Goal: Navigation & Orientation: Find specific page/section

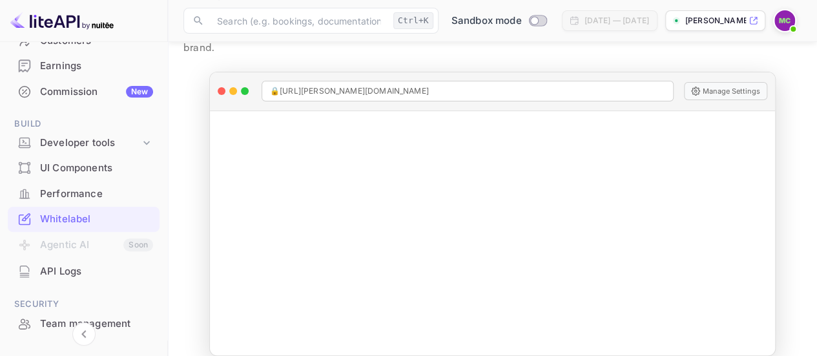
scroll to position [138, 0]
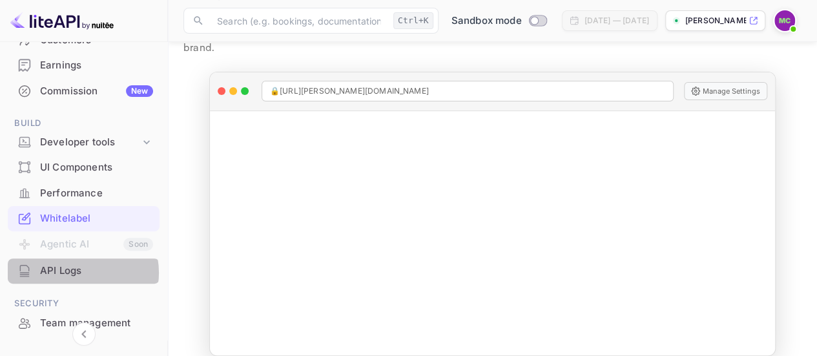
click at [76, 272] on div "API Logs" at bounding box center [96, 270] width 113 height 15
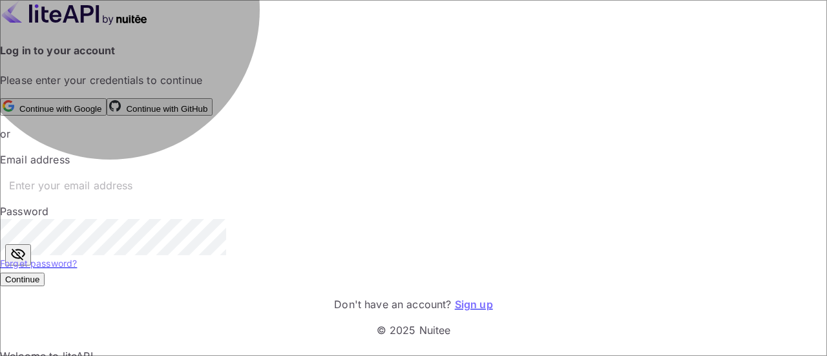
click at [107, 98] on button "Continue with Google" at bounding box center [53, 106] width 107 height 17
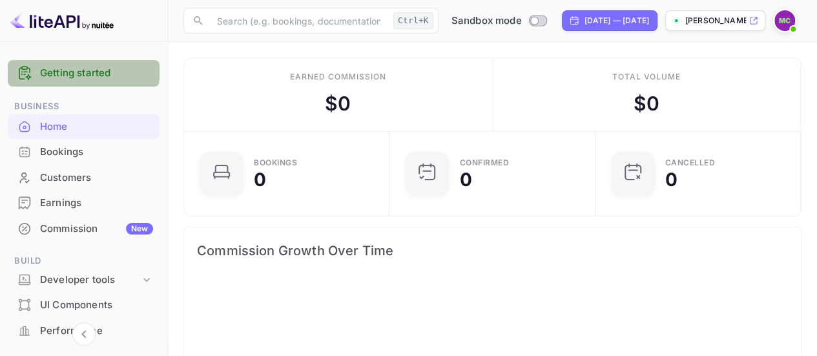
click at [82, 68] on link "Getting started" at bounding box center [96, 73] width 113 height 15
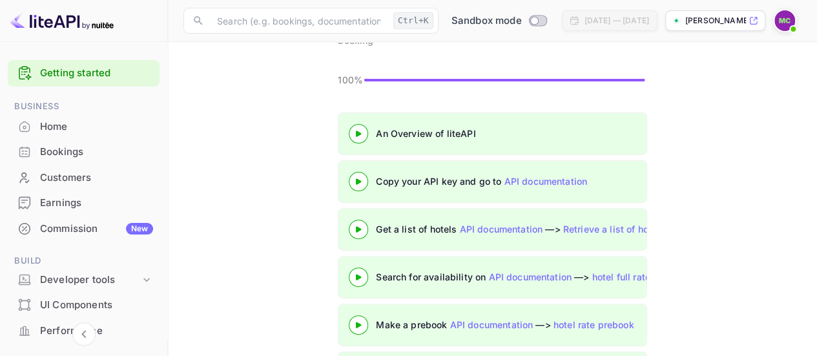
scroll to position [169, 0]
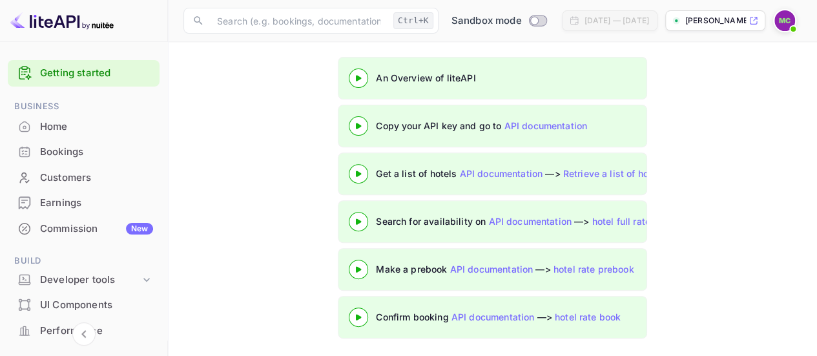
click at [758, 21] on div "[PERSON_NAME]-yzr8s.nui..." at bounding box center [715, 20] width 100 height 21
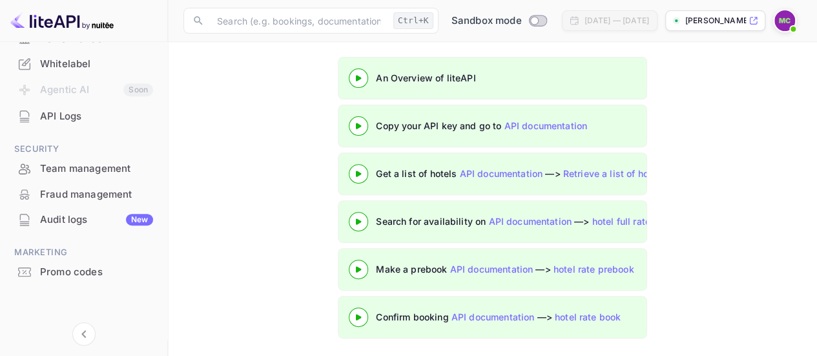
scroll to position [0, 0]
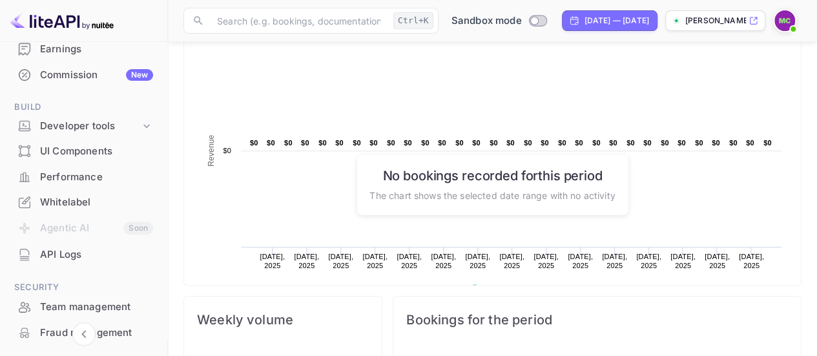
scroll to position [210, 0]
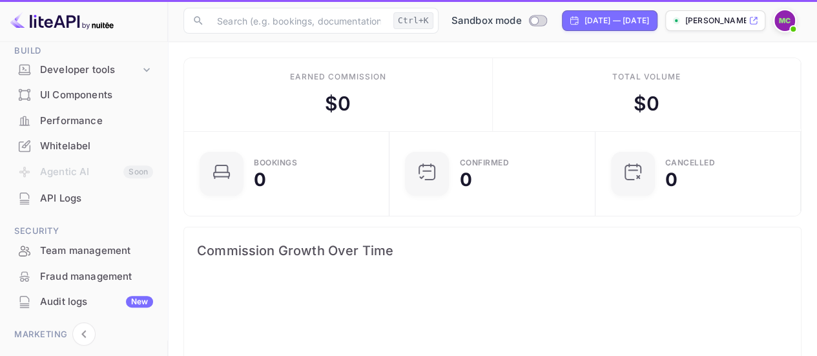
scroll to position [200, 189]
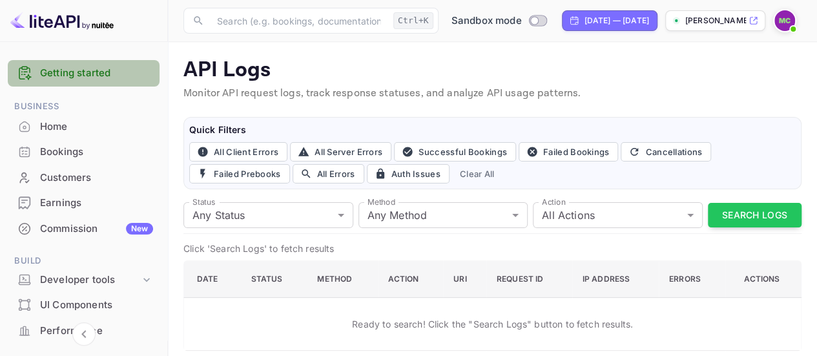
click at [85, 72] on link "Getting started" at bounding box center [96, 73] width 113 height 15
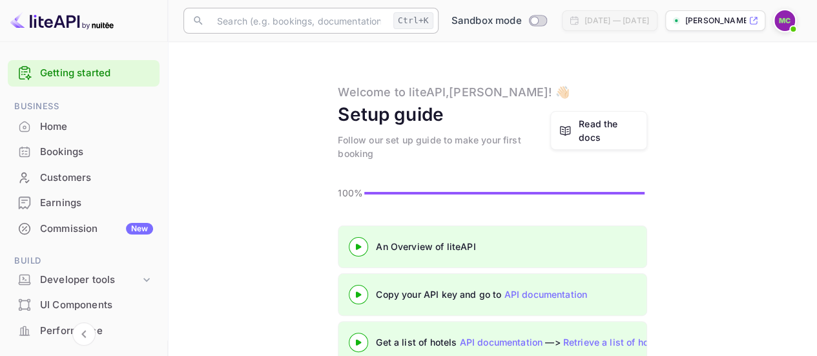
click at [247, 17] on input "text" at bounding box center [298, 21] width 179 height 26
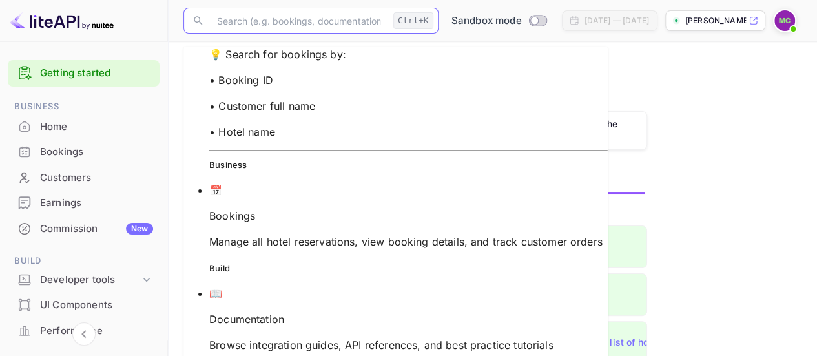
click at [239, 20] on input "text" at bounding box center [298, 21] width 179 height 26
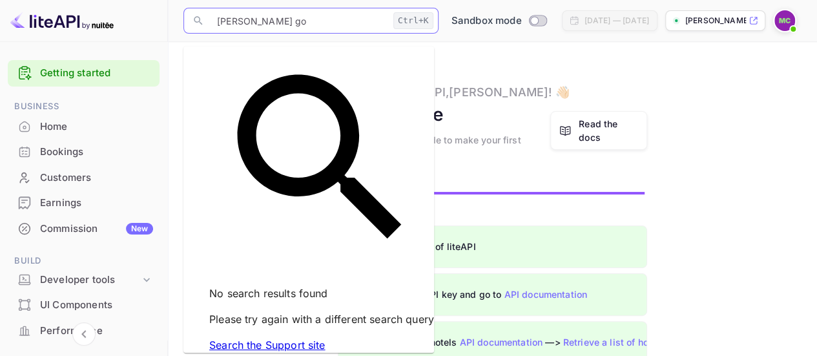
click at [270, 25] on input "[PERSON_NAME] go" at bounding box center [298, 21] width 179 height 26
type input "m"
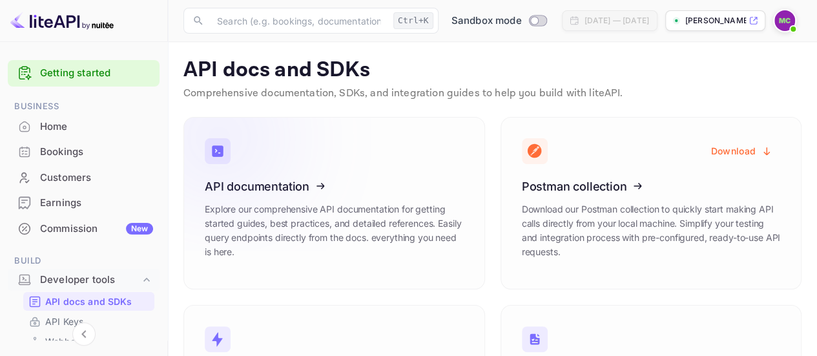
click at [288, 212] on icon at bounding box center [284, 184] width 201 height 133
click at [787, 17] on img at bounding box center [784, 20] width 21 height 21
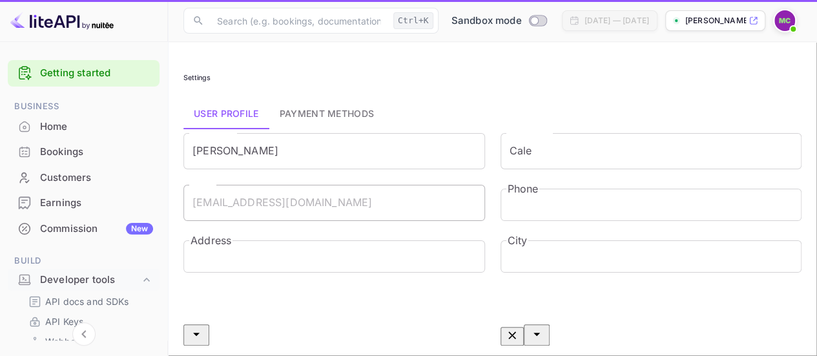
type input "(GMT+01:00) [GEOGRAPHIC_DATA]"
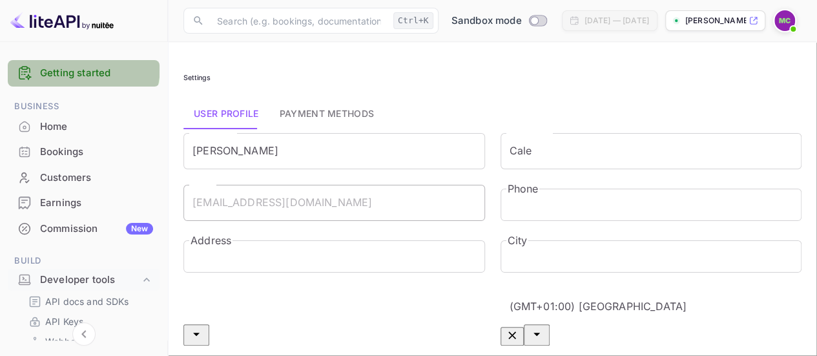
click at [81, 67] on link "Getting started" at bounding box center [96, 73] width 113 height 15
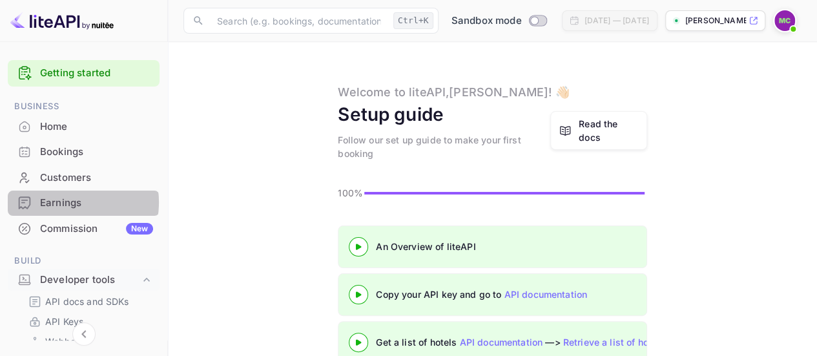
click at [67, 202] on div "Earnings" at bounding box center [96, 203] width 113 height 15
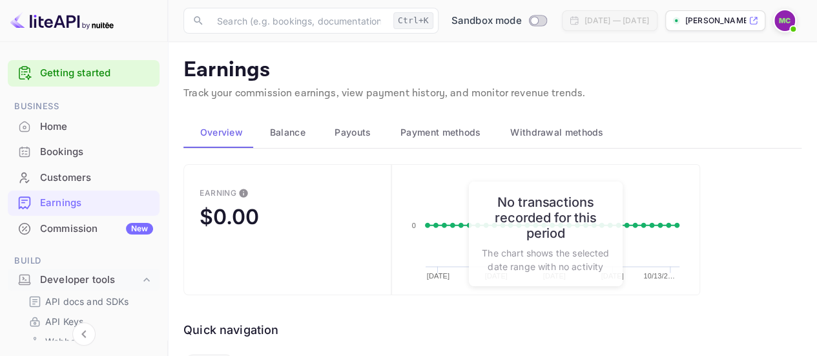
click at [288, 141] on button "Balance" at bounding box center [285, 132] width 65 height 31
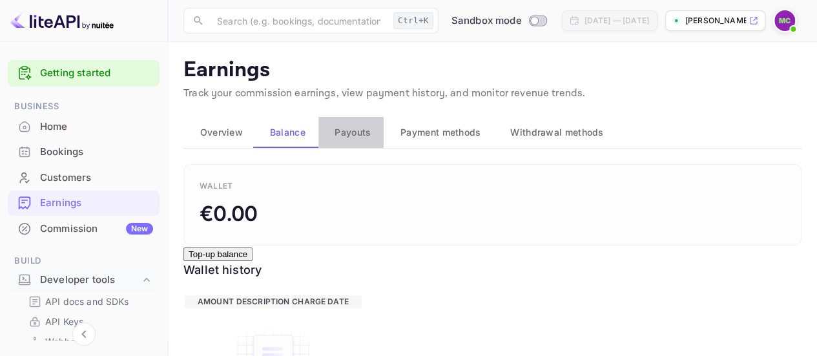
click at [349, 130] on span "Payouts" at bounding box center [352, 132] width 36 height 15
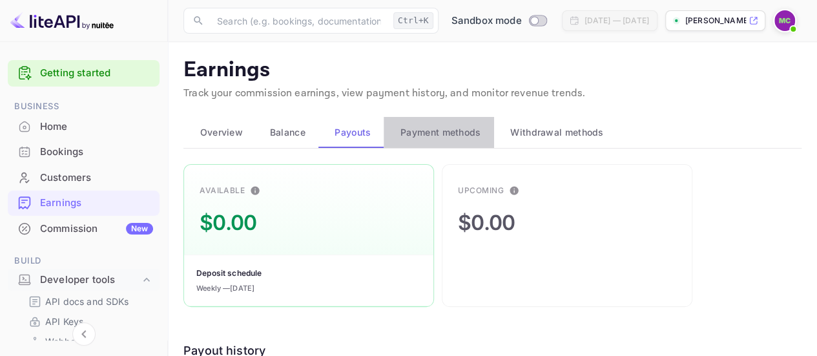
click at [418, 130] on span "Payment methods" at bounding box center [440, 132] width 81 height 15
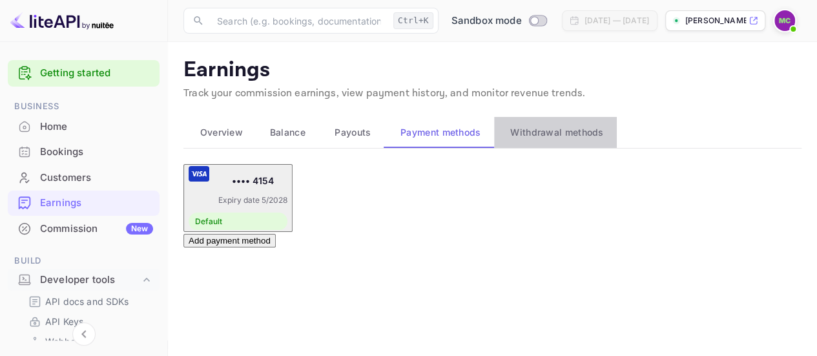
click at [564, 128] on span "Withdrawal methods" at bounding box center [556, 132] width 93 height 15
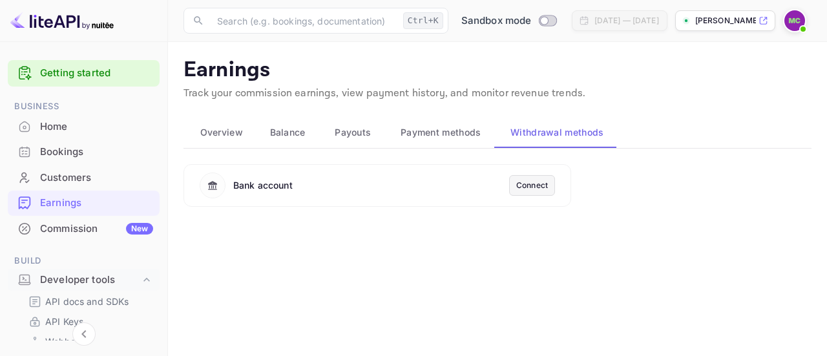
click at [438, 123] on button "Payment methods" at bounding box center [439, 132] width 110 height 31
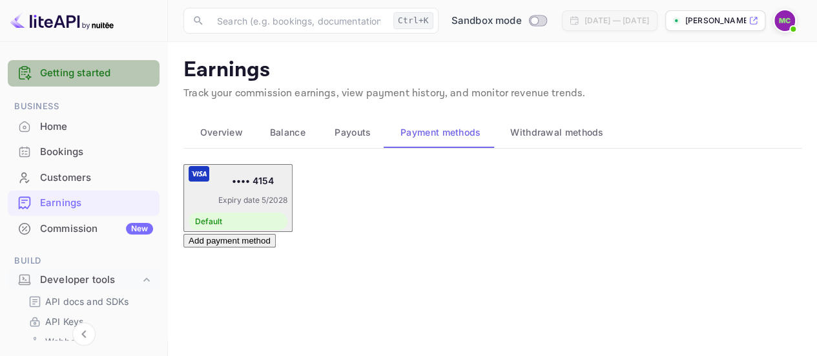
click at [85, 76] on link "Getting started" at bounding box center [96, 73] width 113 height 15
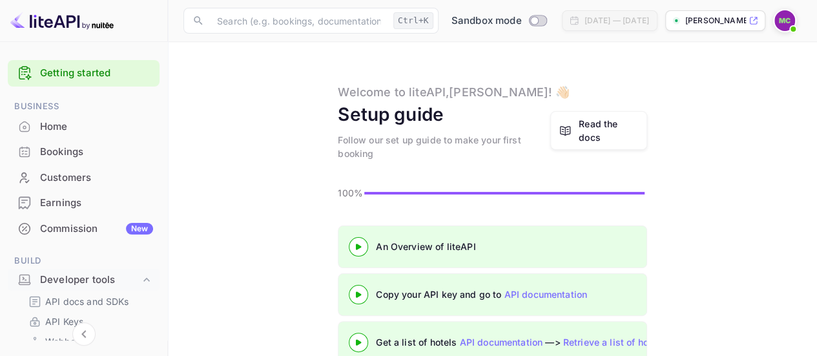
click at [54, 130] on div "Home" at bounding box center [96, 126] width 113 height 15
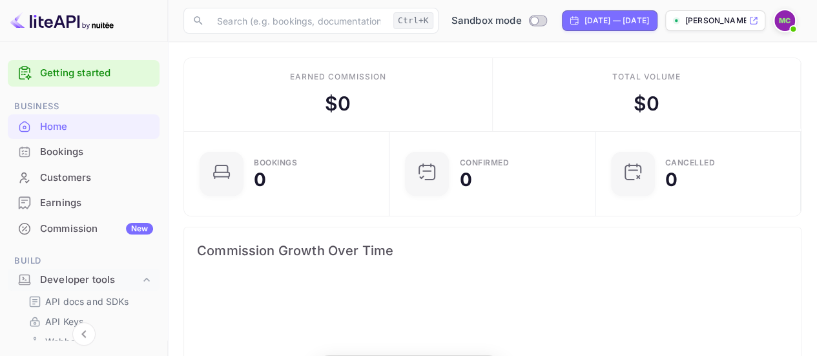
scroll to position [200, 189]
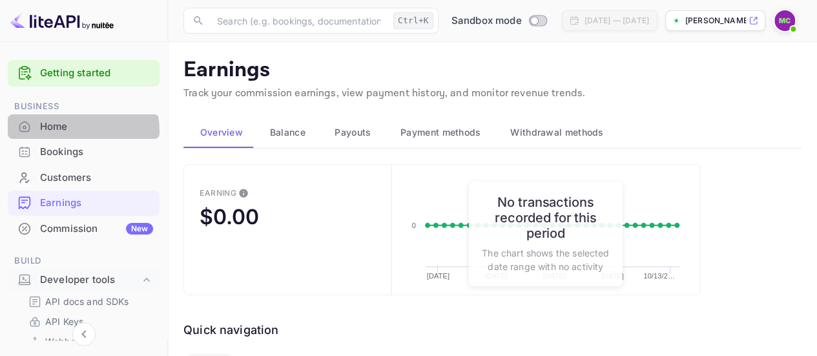
click at [63, 131] on div "Home" at bounding box center [96, 126] width 113 height 15
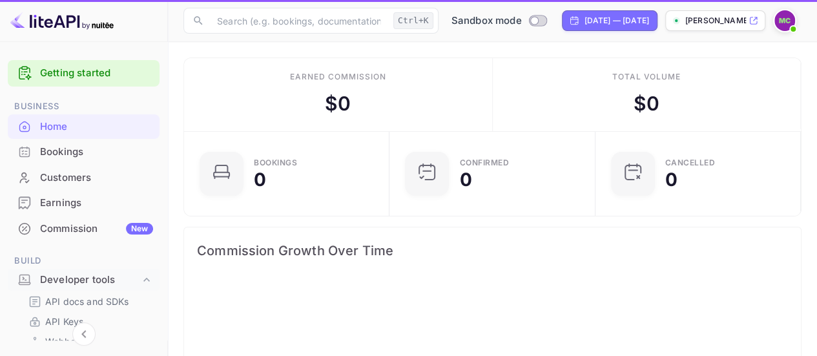
scroll to position [200, 189]
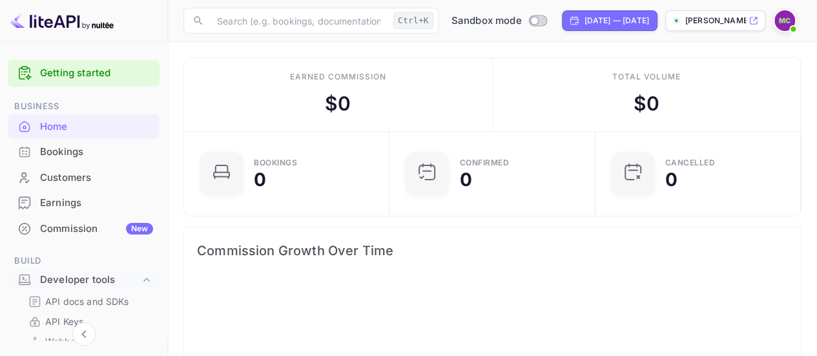
click at [749, 21] on icon at bounding box center [753, 20] width 10 height 9
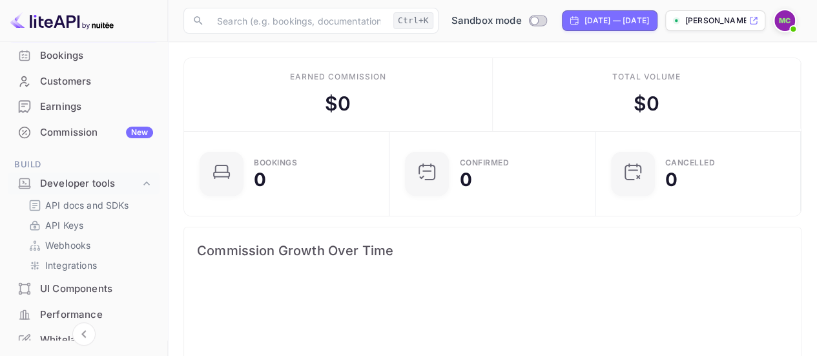
scroll to position [0, 0]
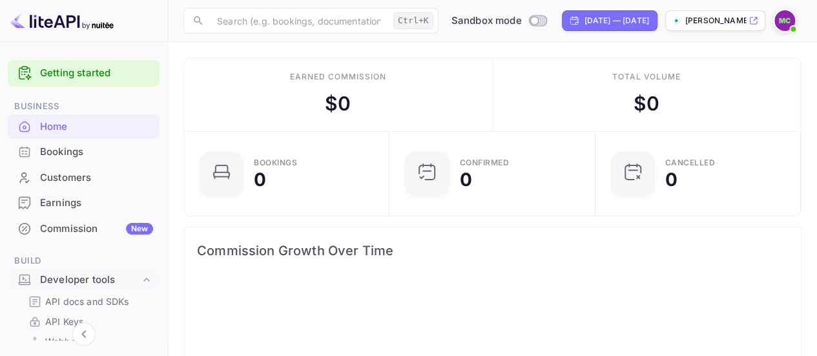
click at [696, 26] on p "[PERSON_NAME]-yzr8s.nui..." at bounding box center [715, 21] width 61 height 12
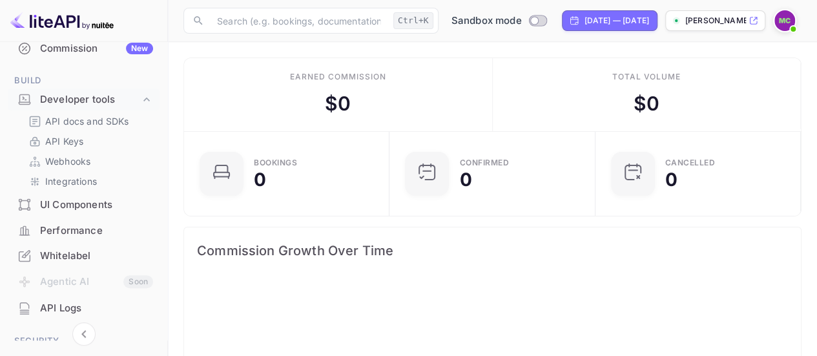
scroll to position [179, 0]
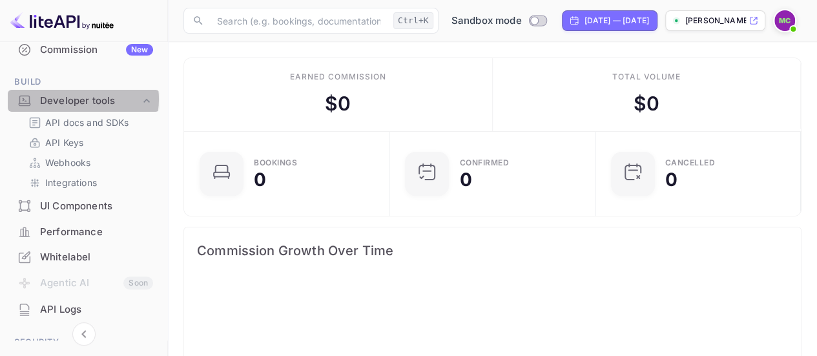
click at [81, 99] on div "Developer tools" at bounding box center [90, 101] width 100 height 15
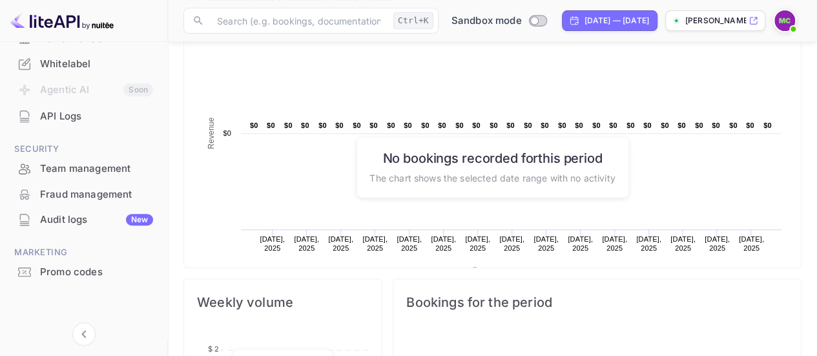
scroll to position [0, 0]
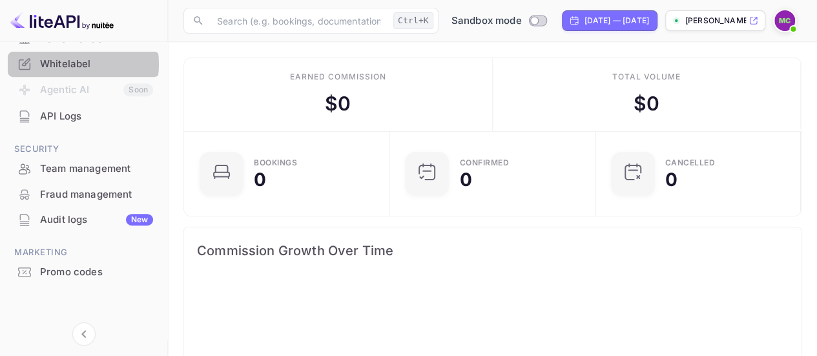
click at [66, 64] on div "Whitelabel" at bounding box center [96, 64] width 113 height 15
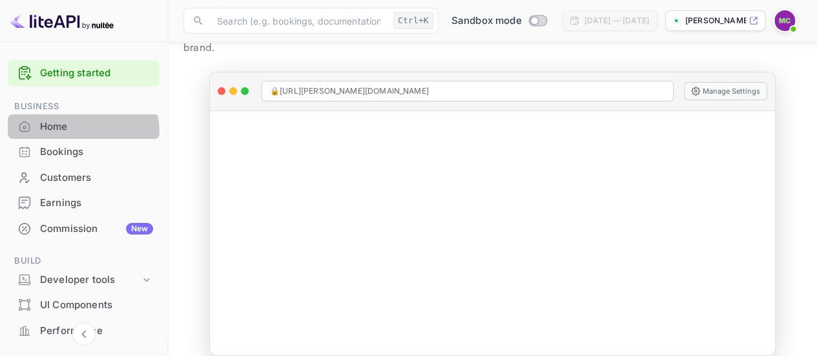
click at [59, 134] on div "Home" at bounding box center [84, 126] width 152 height 25
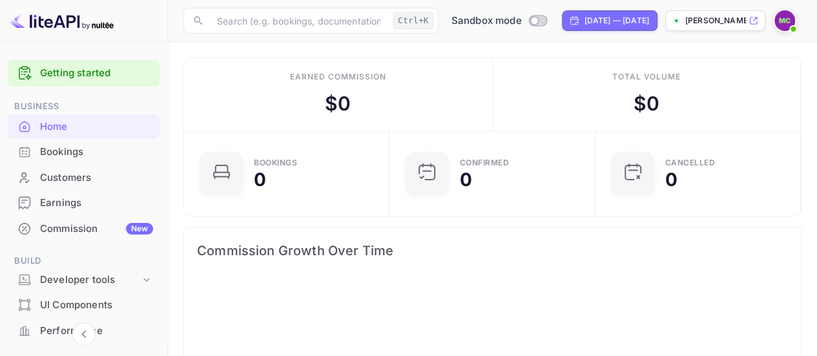
click at [715, 19] on p "[PERSON_NAME]-yzr8s.nui..." at bounding box center [715, 21] width 61 height 12
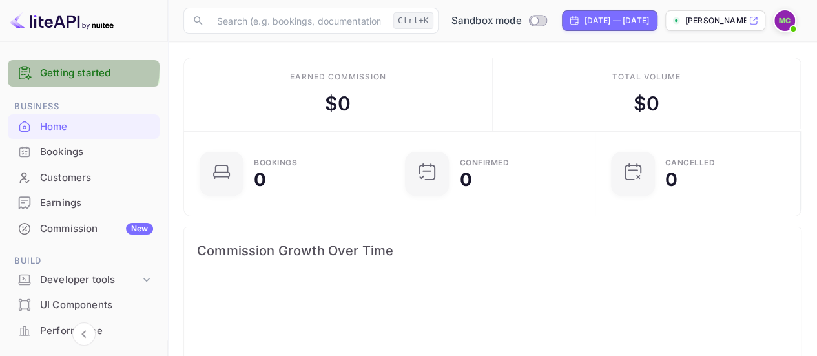
click at [62, 68] on link "Getting started" at bounding box center [96, 73] width 113 height 15
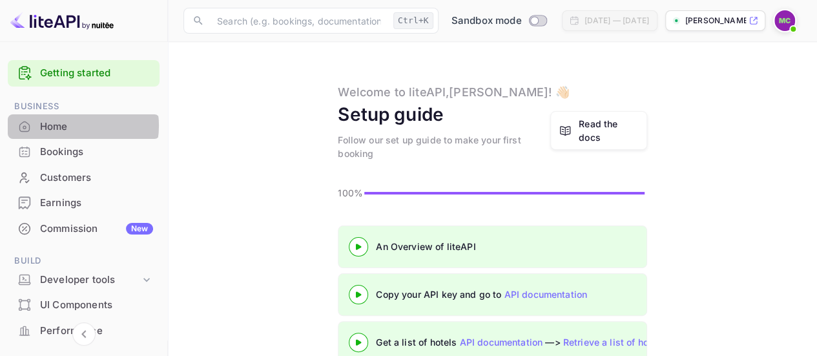
click at [66, 125] on div "Home" at bounding box center [96, 126] width 113 height 15
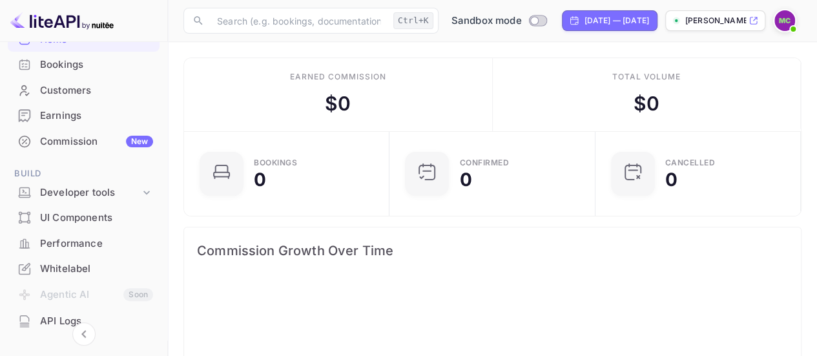
scroll to position [88, 0]
click at [142, 192] on icon at bounding box center [146, 191] width 13 height 13
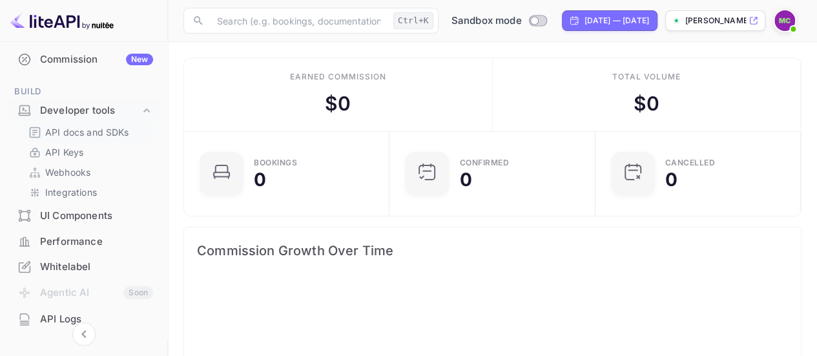
scroll to position [170, 0]
click at [77, 148] on p "API Keys" at bounding box center [64, 152] width 38 height 14
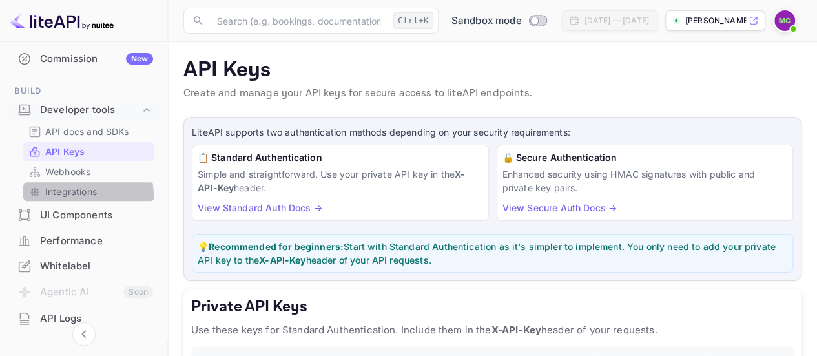
click at [87, 194] on p "Integrations" at bounding box center [71, 192] width 52 height 14
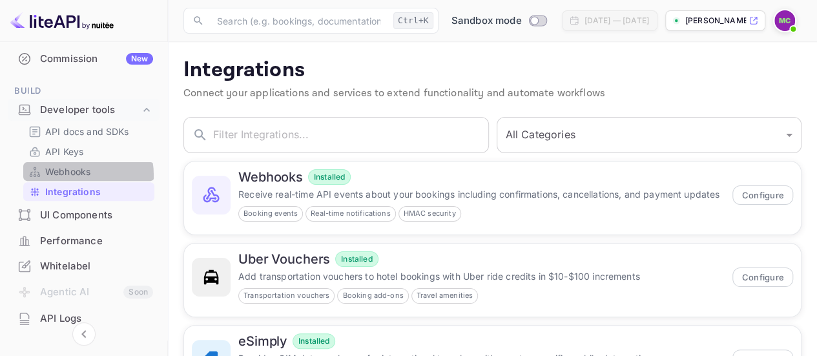
click at [74, 174] on p "Webhooks" at bounding box center [67, 172] width 45 height 14
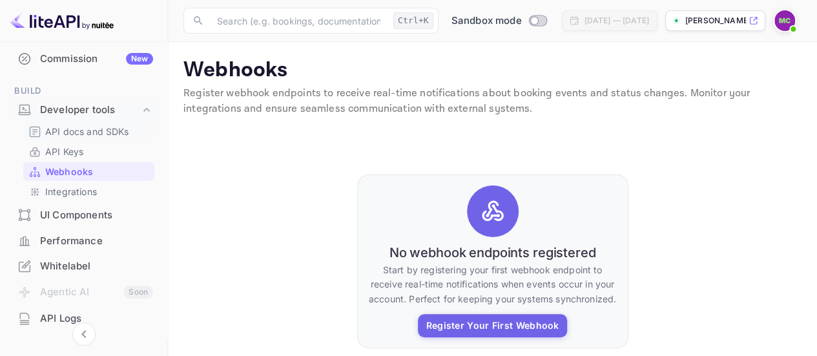
click at [76, 131] on p "API docs and SDKs" at bounding box center [87, 132] width 84 height 14
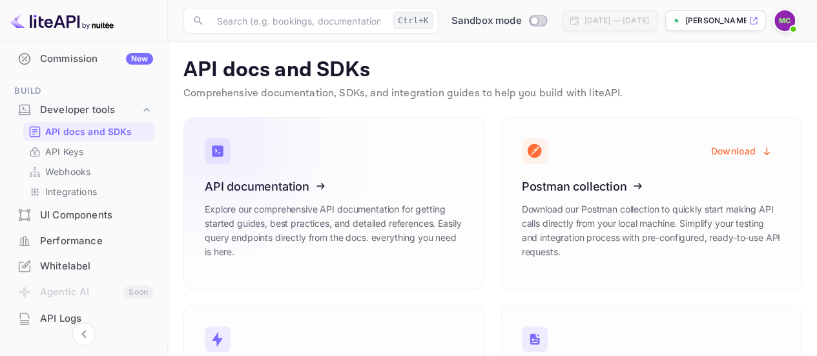
click at [310, 193] on icon at bounding box center [284, 184] width 201 height 133
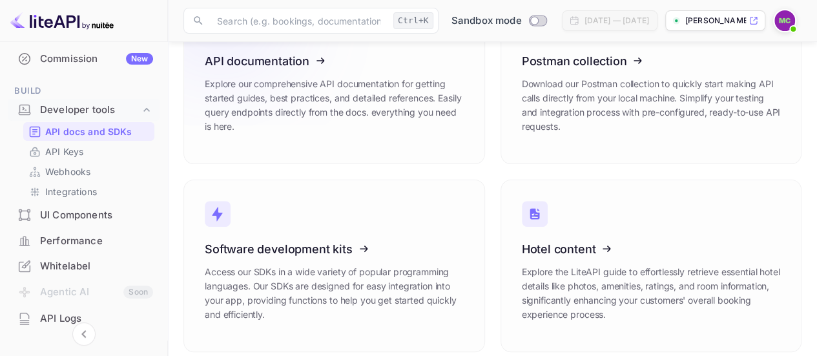
scroll to position [136, 0]
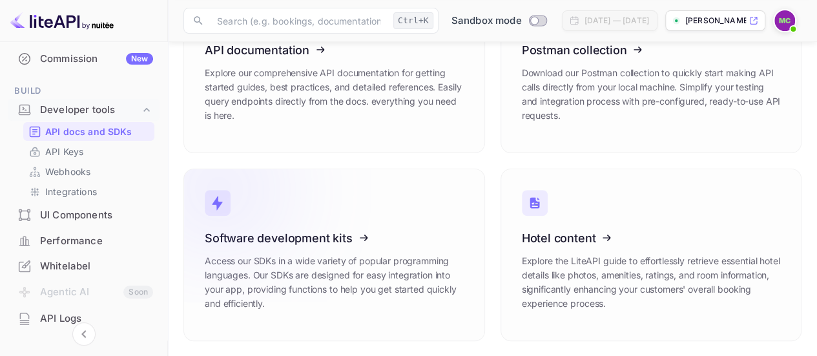
click at [344, 245] on icon at bounding box center [284, 235] width 201 height 133
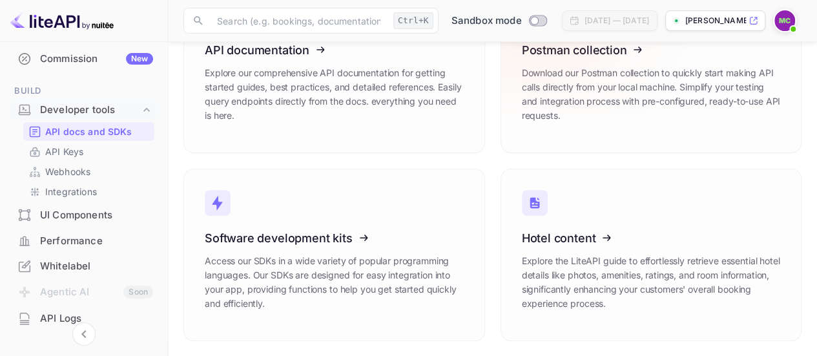
click at [595, 78] on icon at bounding box center [601, 47] width 201 height 133
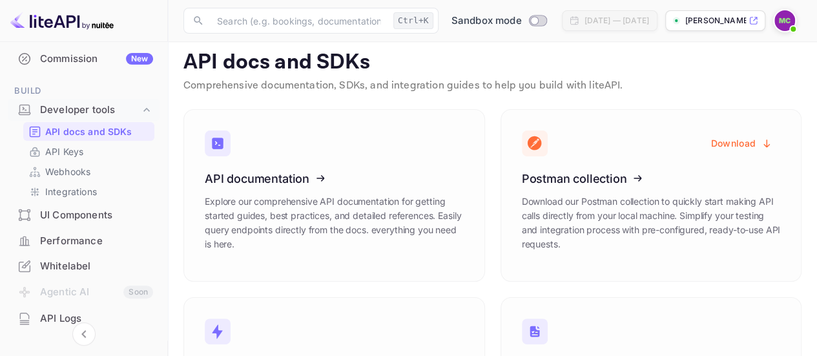
scroll to position [7, 0]
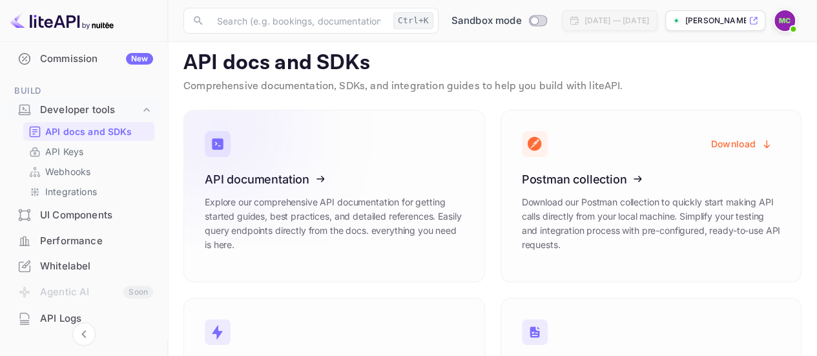
click at [301, 200] on icon at bounding box center [284, 176] width 201 height 133
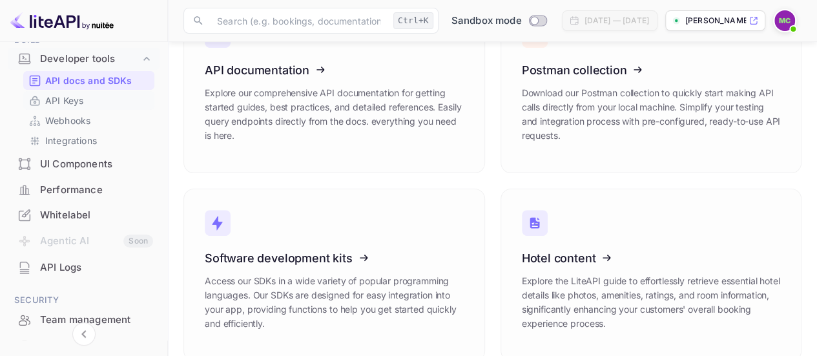
scroll to position [0, 0]
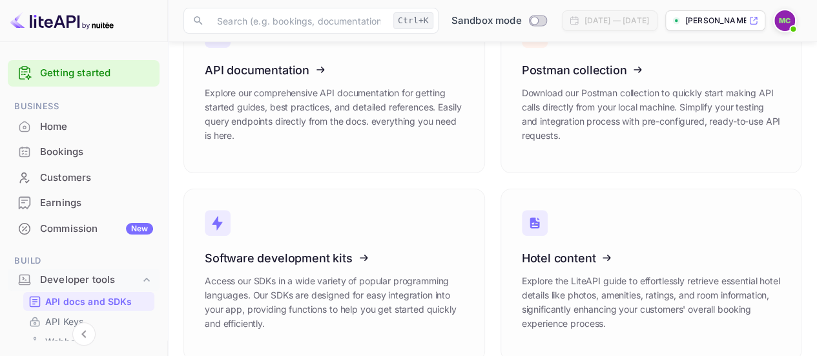
click at [59, 130] on div "Home" at bounding box center [96, 126] width 113 height 15
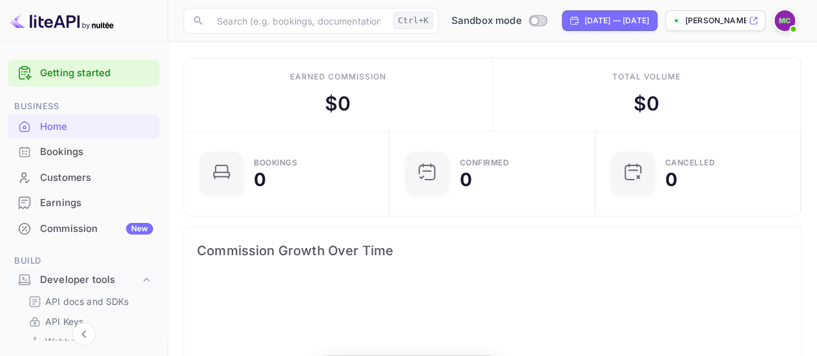
scroll to position [200, 189]
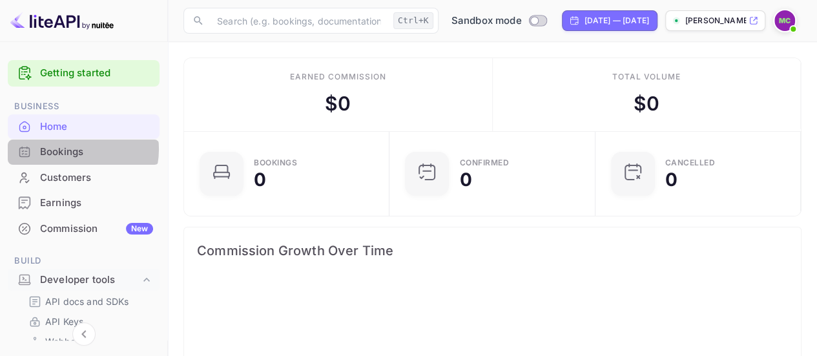
click at [72, 149] on div "Bookings" at bounding box center [96, 152] width 113 height 15
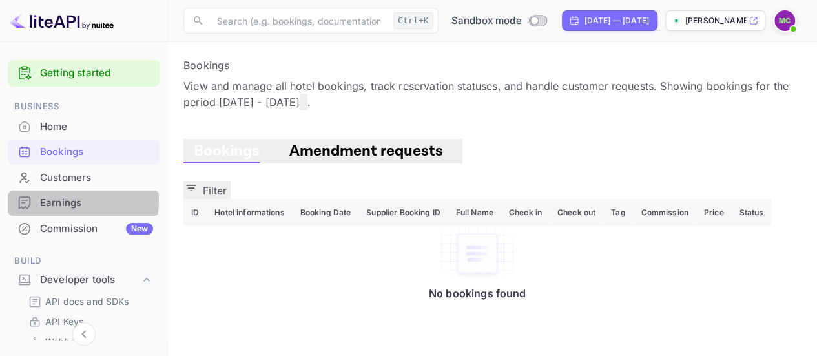
click at [58, 200] on div "Earnings" at bounding box center [96, 203] width 113 height 15
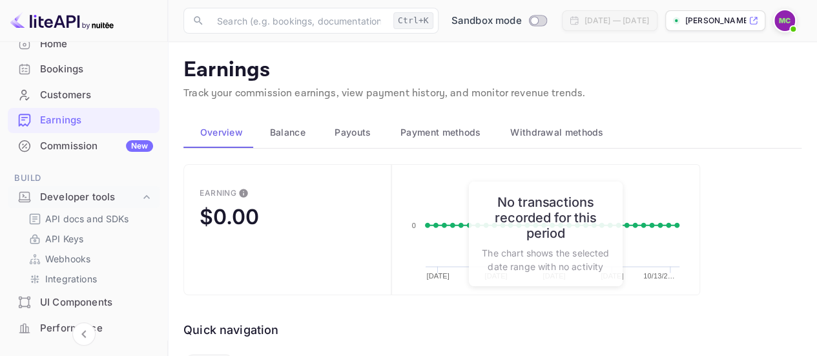
scroll to position [96, 0]
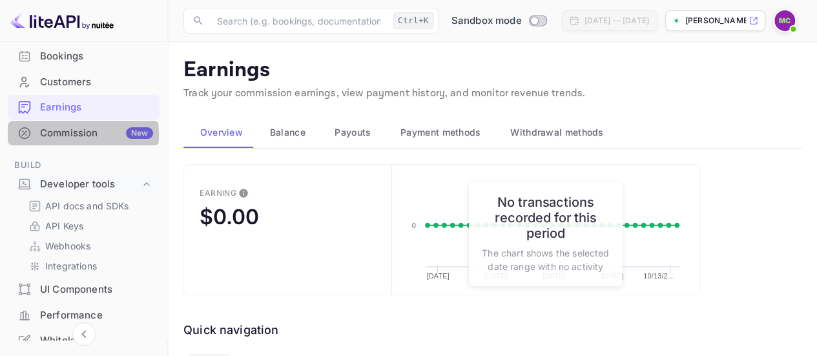
click at [71, 134] on div "Commission New" at bounding box center [96, 133] width 113 height 15
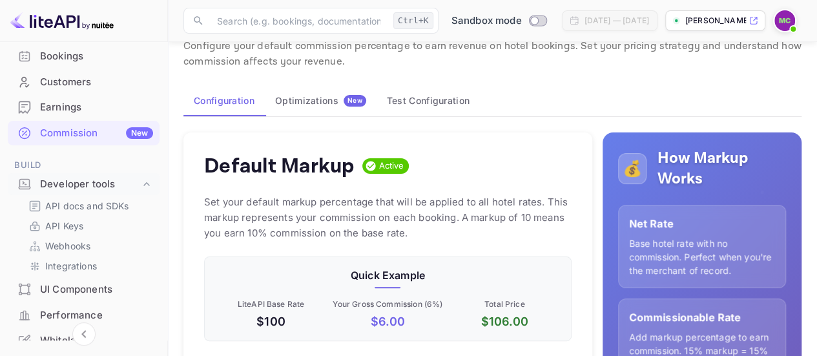
scroll to position [45, 0]
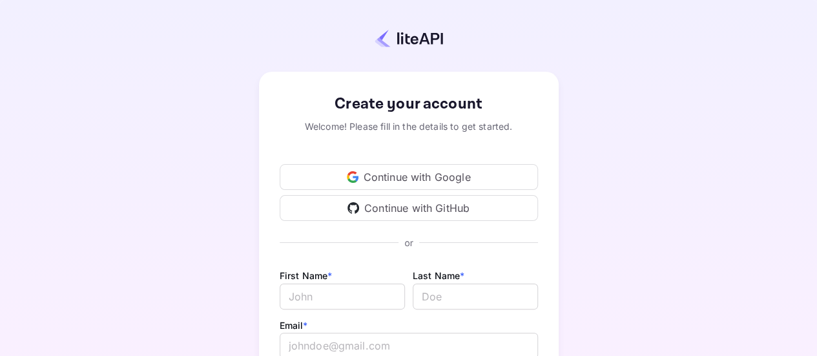
click at [679, 114] on div "Create your account Welcome! Please fill in the details to get started. Continu…" at bounding box center [408, 302] width 703 height 493
click at [412, 170] on div "Continue with Google" at bounding box center [409, 177] width 258 height 26
click at [165, 114] on div "Create your account Welcome! Please fill in the details to get started. Continu…" at bounding box center [408, 302] width 703 height 493
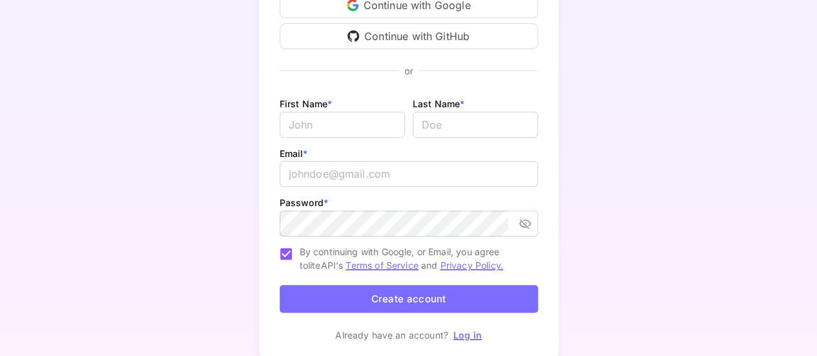
scroll to position [220, 0]
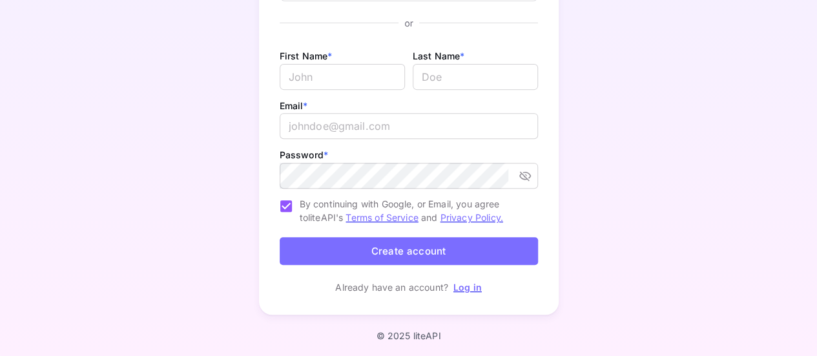
click at [469, 289] on link "Log in" at bounding box center [467, 287] width 28 height 11
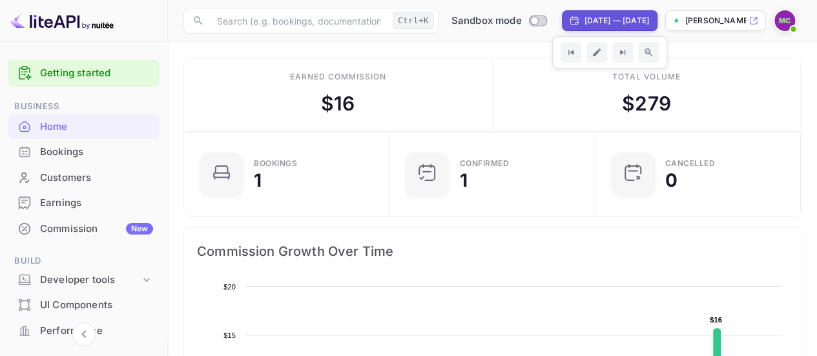
click at [586, 13] on div "Sep 13, 2025 — Oct 13, 2025" at bounding box center [610, 20] width 96 height 21
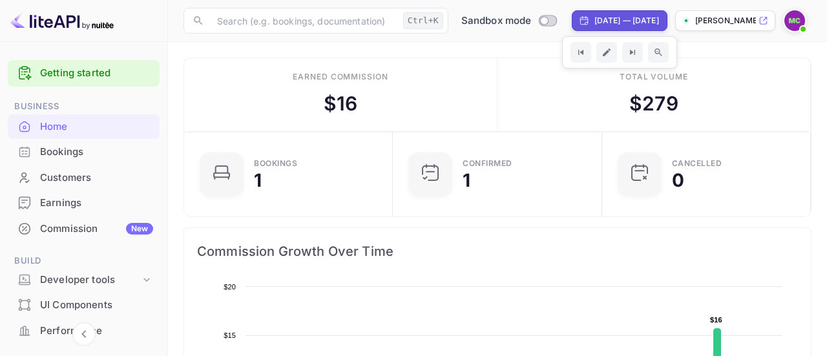
select select "8"
select select "2025"
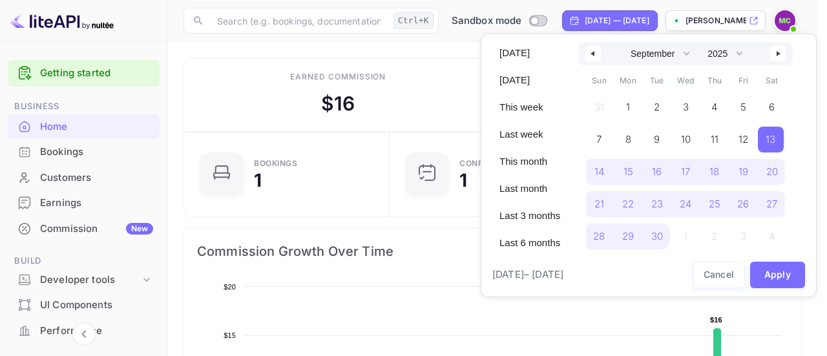
click at [440, 61] on div at bounding box center [413, 178] width 827 height 356
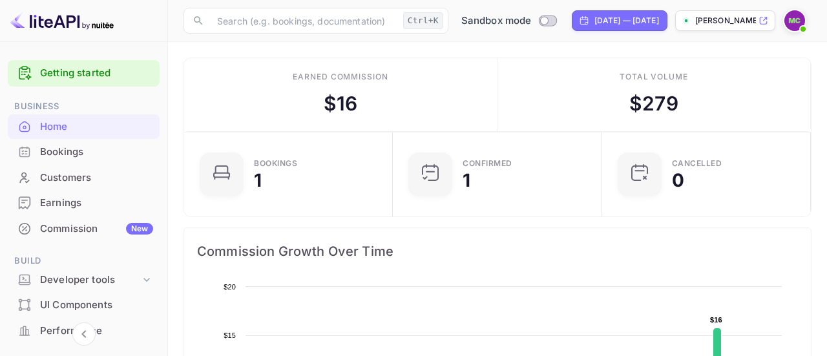
scroll to position [200, 189]
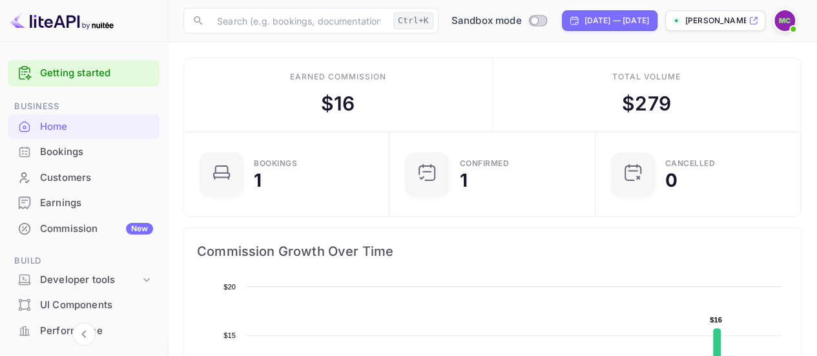
click at [779, 20] on img at bounding box center [784, 20] width 21 height 21
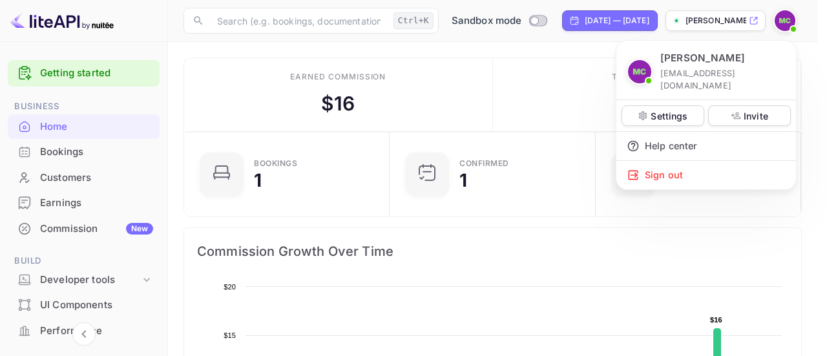
click at [73, 149] on div at bounding box center [413, 178] width 827 height 356
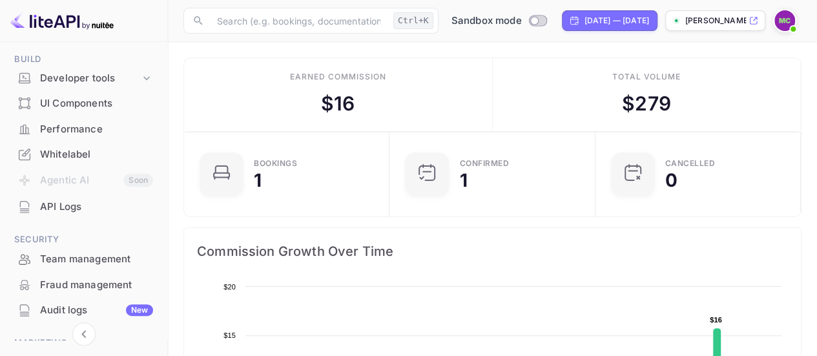
scroll to position [283, 0]
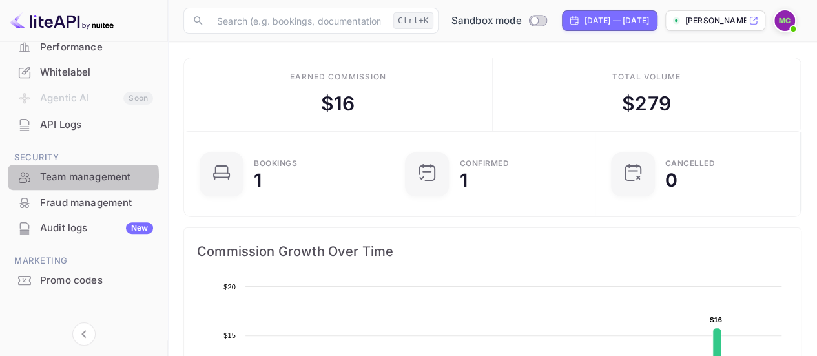
click at [79, 175] on div "Team management" at bounding box center [96, 177] width 113 height 15
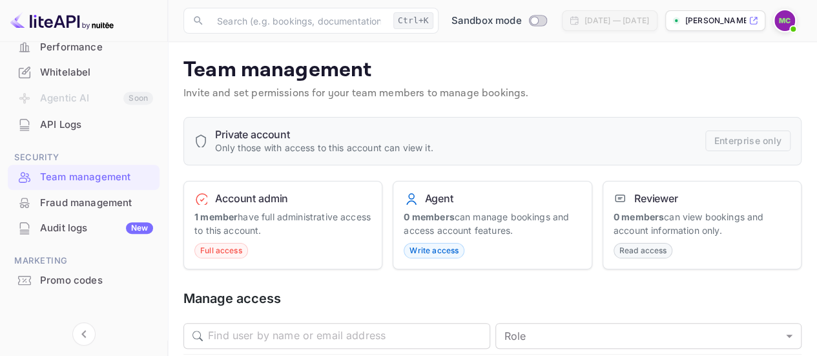
scroll to position [292, 0]
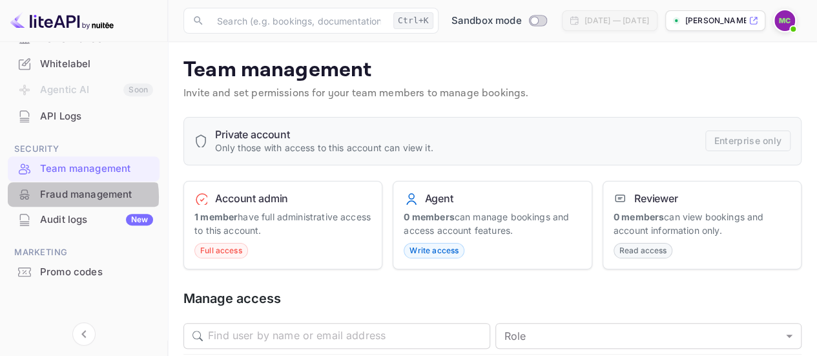
click at [76, 196] on div "Fraud management" at bounding box center [96, 194] width 113 height 15
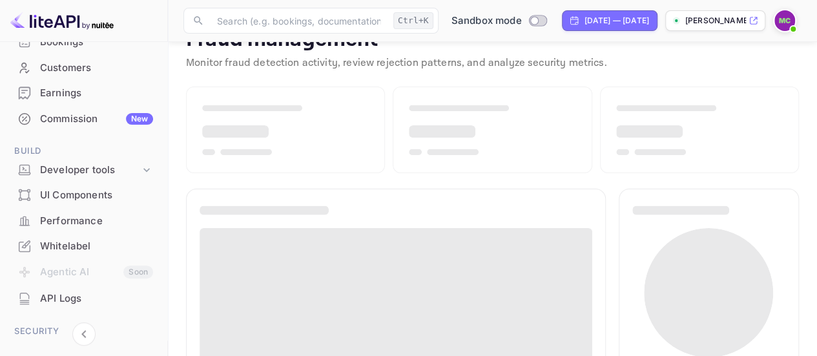
scroll to position [109, 0]
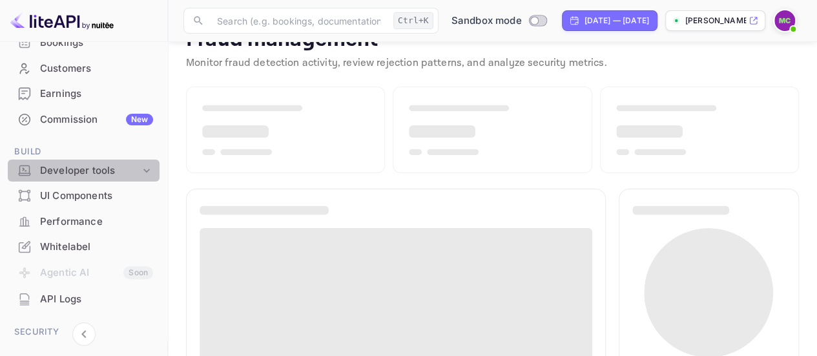
click at [83, 174] on div "Developer tools" at bounding box center [90, 170] width 100 height 15
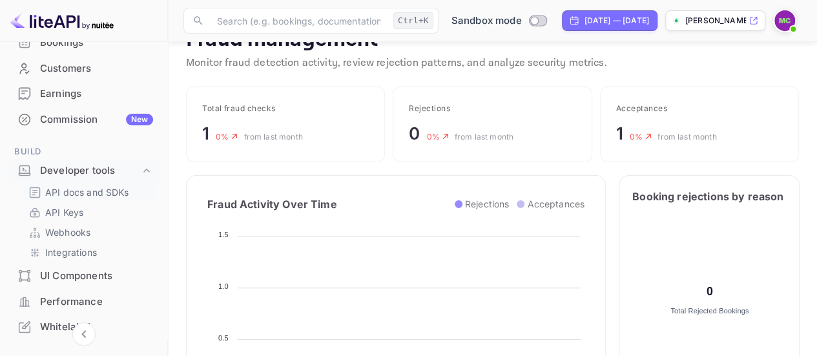
scroll to position [255, 256]
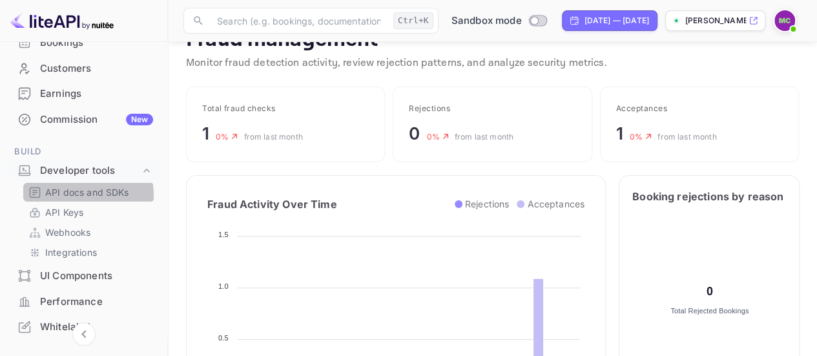
click at [79, 194] on p "API docs and SDKs" at bounding box center [87, 192] width 84 height 14
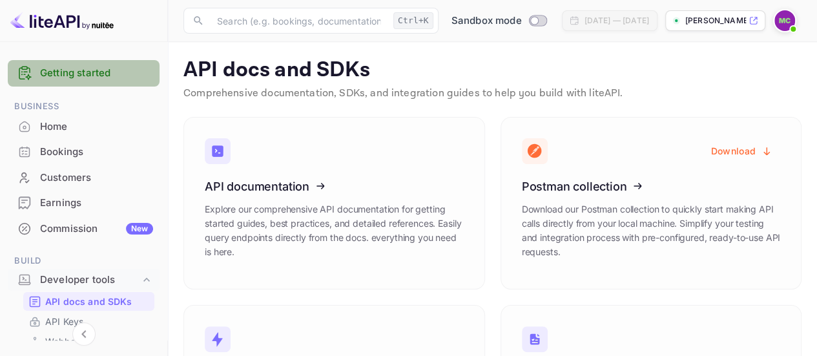
click at [85, 74] on link "Getting started" at bounding box center [96, 73] width 113 height 15
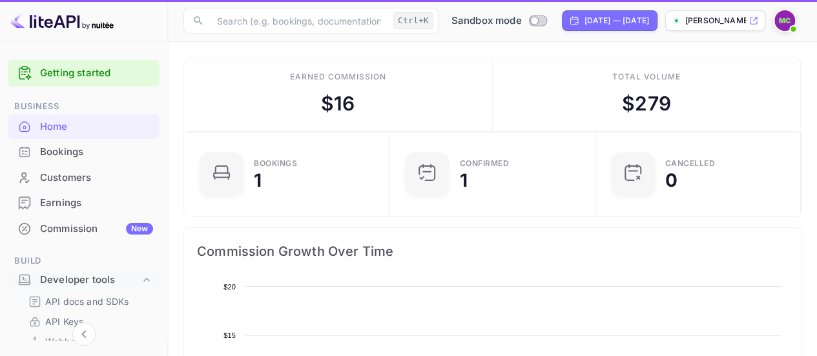
scroll to position [200, 189]
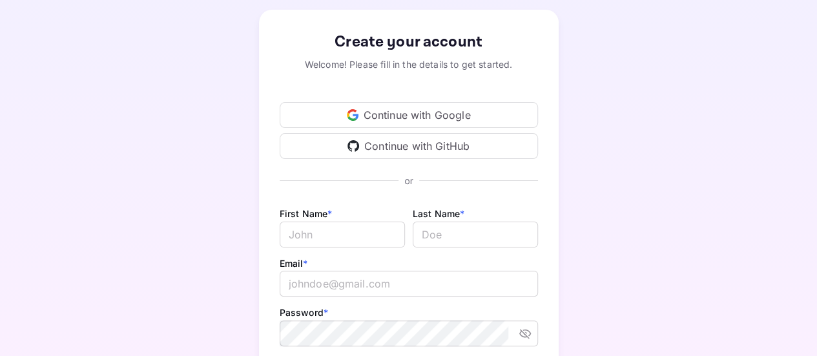
scroll to position [10, 0]
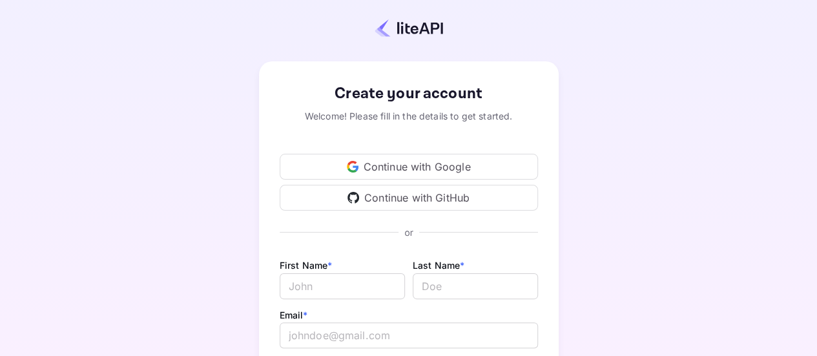
click at [399, 169] on div "Continue with Google" at bounding box center [409, 167] width 258 height 26
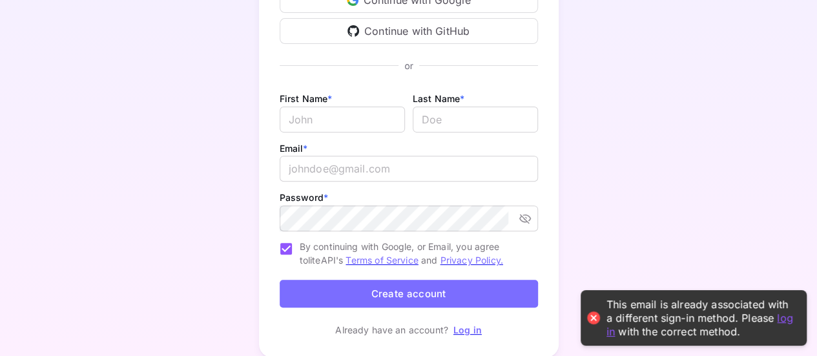
scroll to position [220, 0]
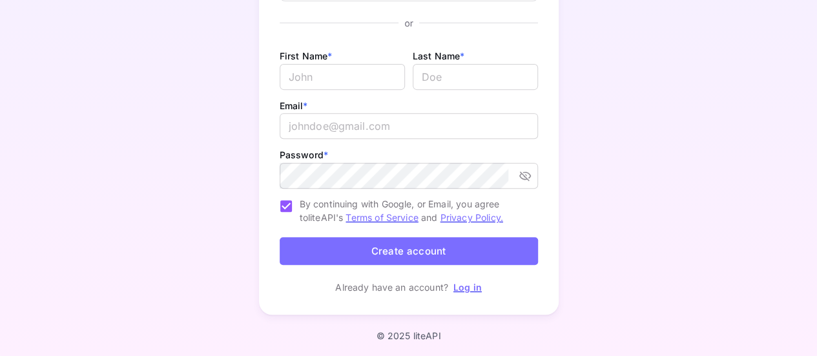
click at [468, 293] on p "Log in" at bounding box center [467, 287] width 28 height 14
click at [468, 286] on link "Log in" at bounding box center [467, 287] width 28 height 11
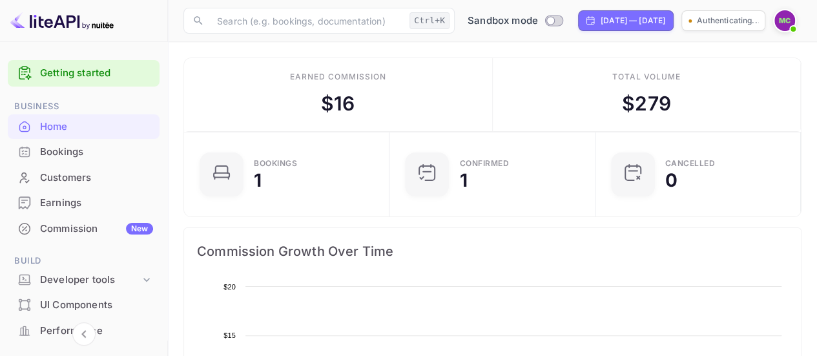
scroll to position [200, 189]
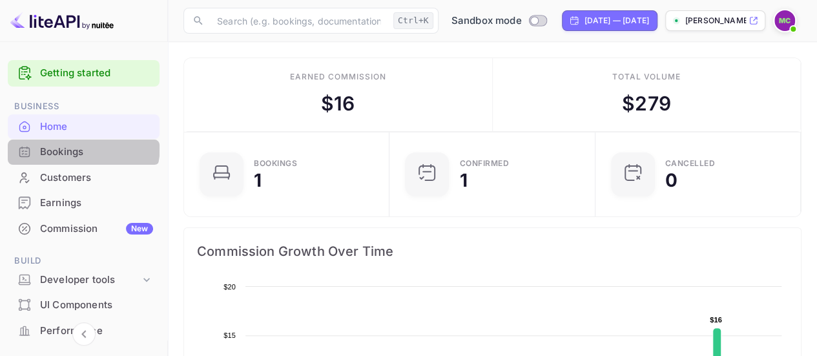
click at [61, 144] on div "Bookings" at bounding box center [84, 151] width 152 height 25
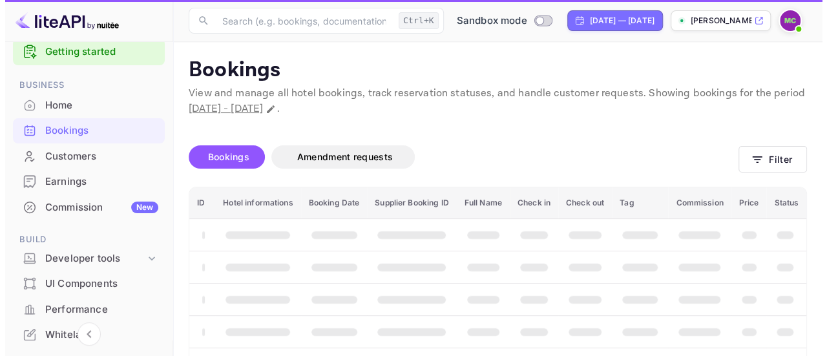
scroll to position [46, 0]
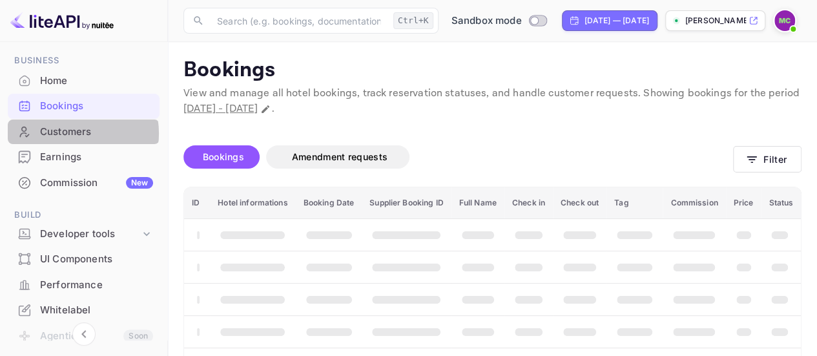
click at [67, 133] on div "Customers" at bounding box center [96, 132] width 113 height 15
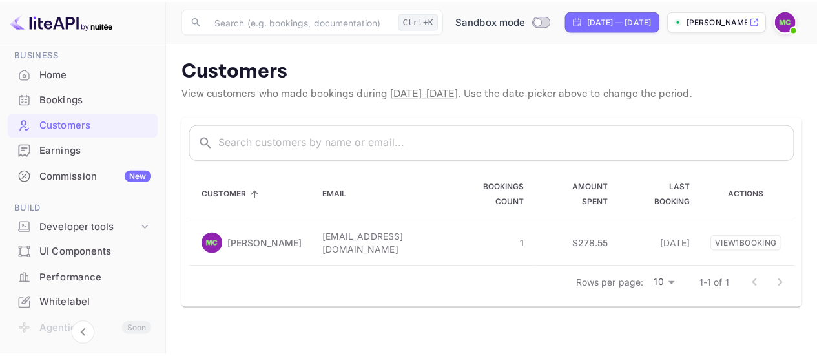
scroll to position [57, 0]
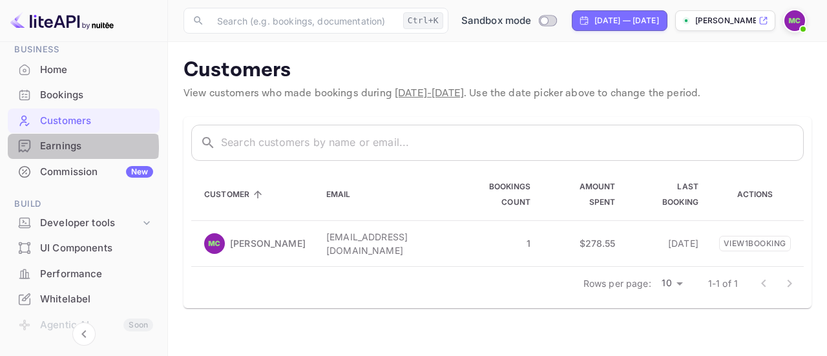
click at [65, 147] on div "Earnings" at bounding box center [96, 146] width 113 height 15
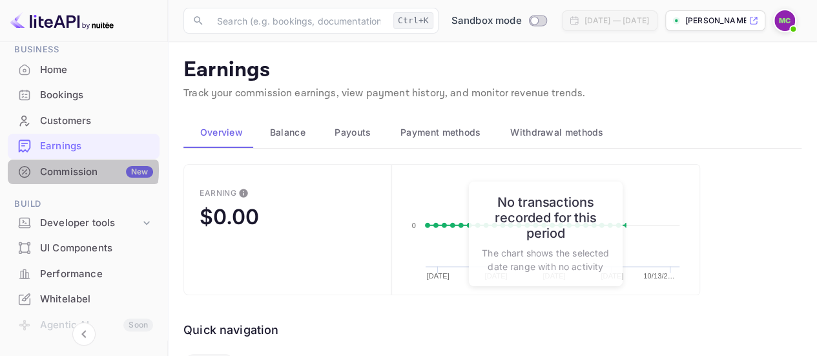
click at [70, 170] on div "Commission New" at bounding box center [96, 172] width 113 height 15
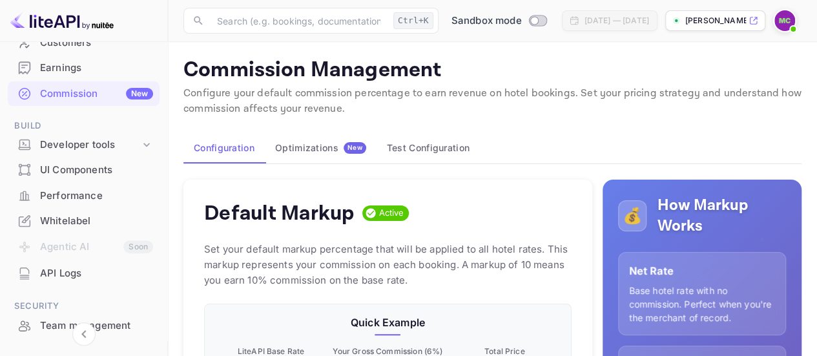
scroll to position [219, 356]
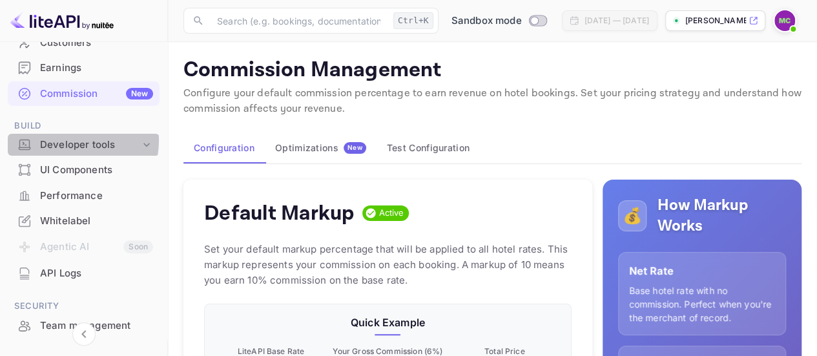
click at [74, 140] on div "Developer tools" at bounding box center [90, 145] width 100 height 15
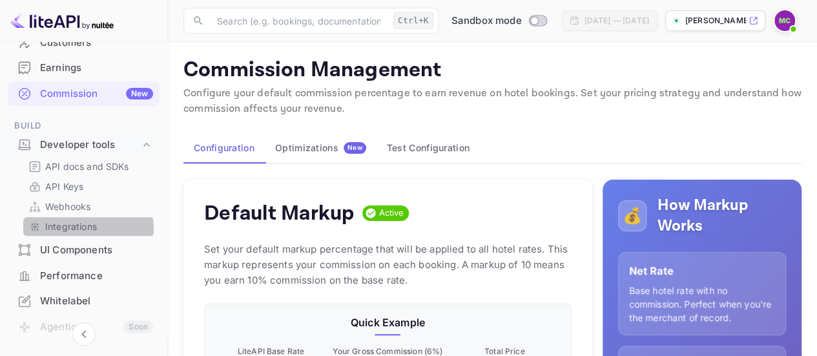
click at [72, 229] on p "Integrations" at bounding box center [71, 227] width 52 height 14
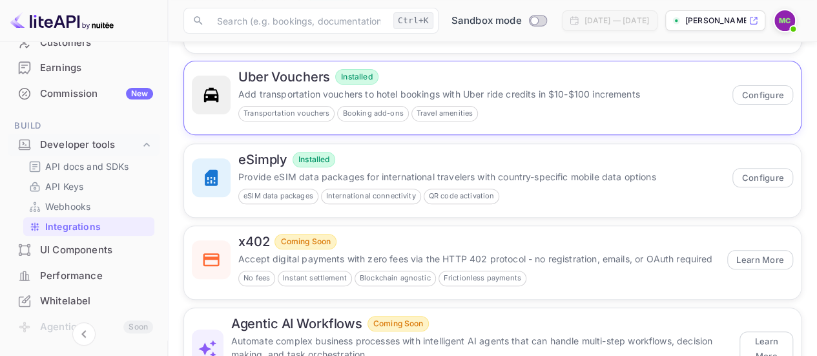
scroll to position [243, 0]
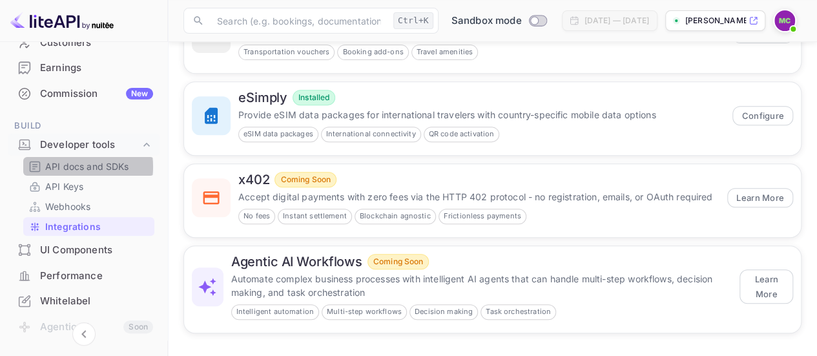
click at [63, 166] on p "API docs and SDKs" at bounding box center [87, 166] width 84 height 14
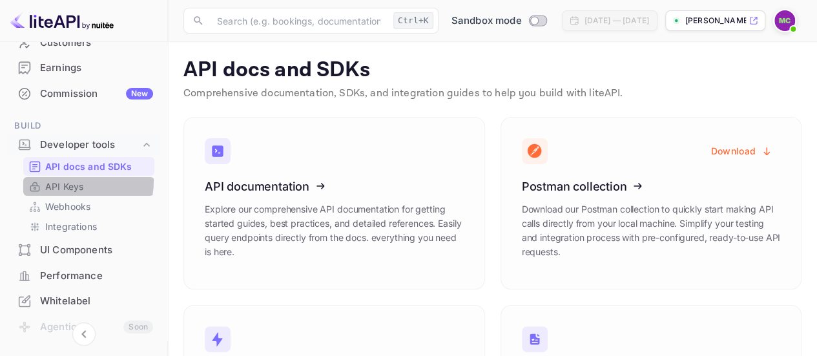
click at [65, 180] on p "API Keys" at bounding box center [64, 187] width 38 height 14
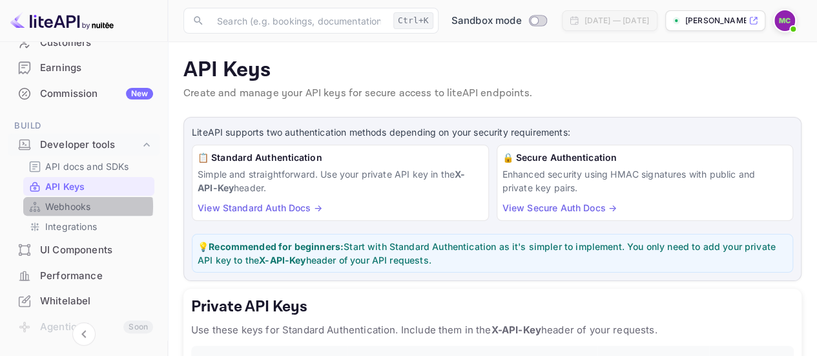
click at [70, 205] on p "Webhooks" at bounding box center [67, 207] width 45 height 14
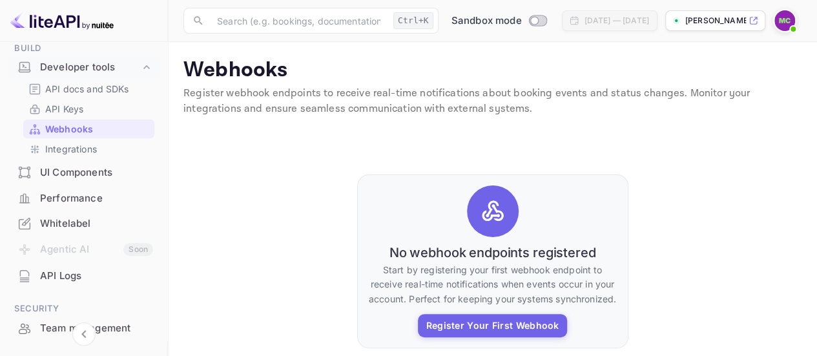
scroll to position [214, 0]
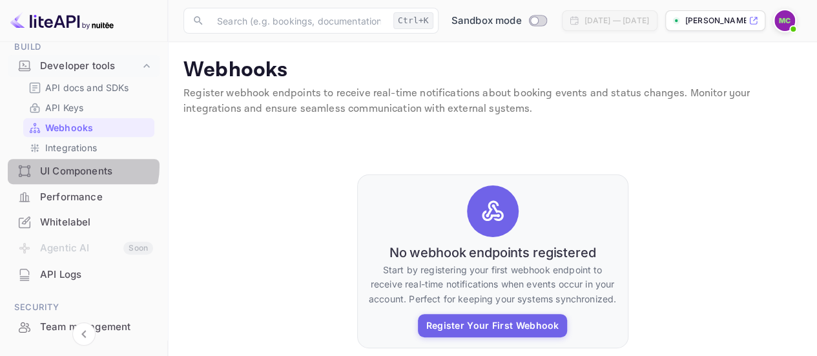
click at [79, 165] on div "UI Components" at bounding box center [96, 171] width 113 height 15
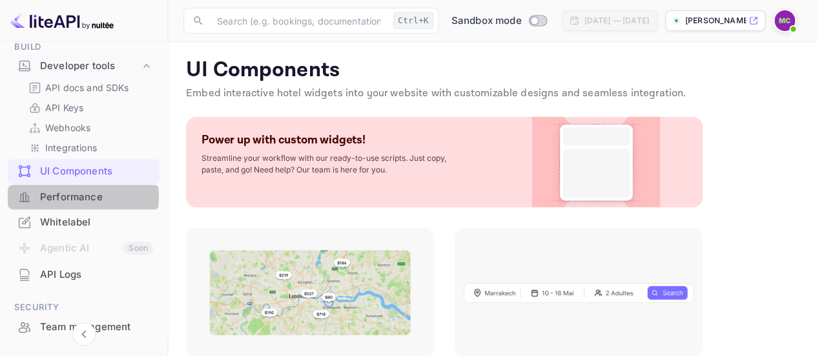
click at [79, 196] on div "Performance" at bounding box center [96, 197] width 113 height 15
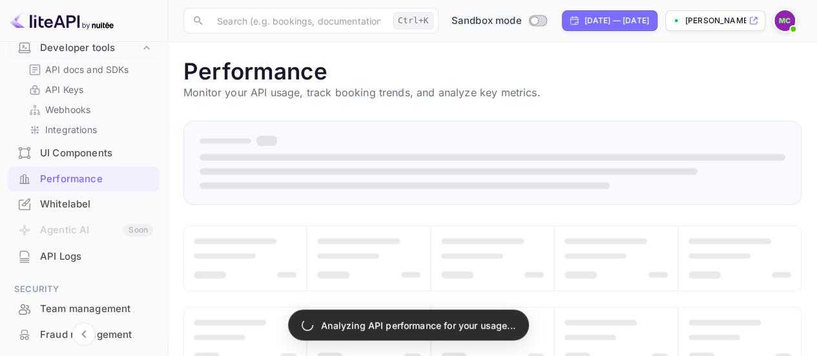
scroll to position [233, 0]
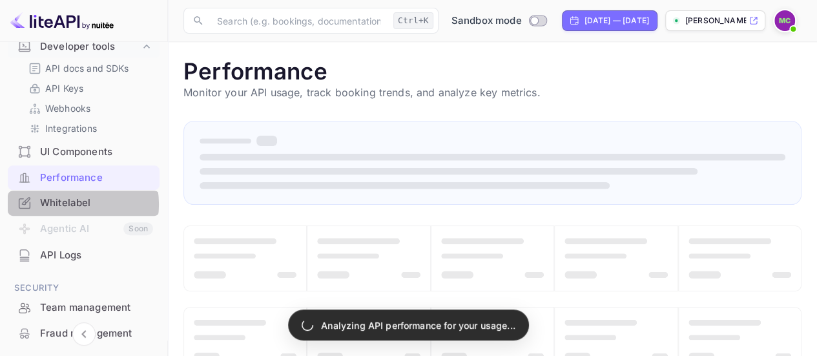
click at [67, 203] on div "Whitelabel" at bounding box center [96, 203] width 113 height 15
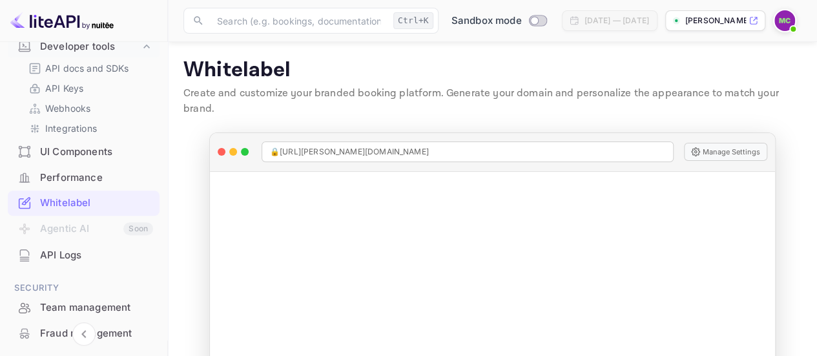
scroll to position [61, 0]
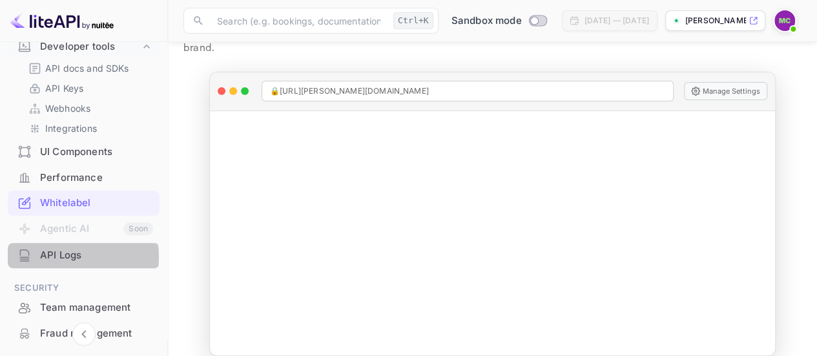
click at [61, 256] on div "API Logs" at bounding box center [96, 255] width 113 height 15
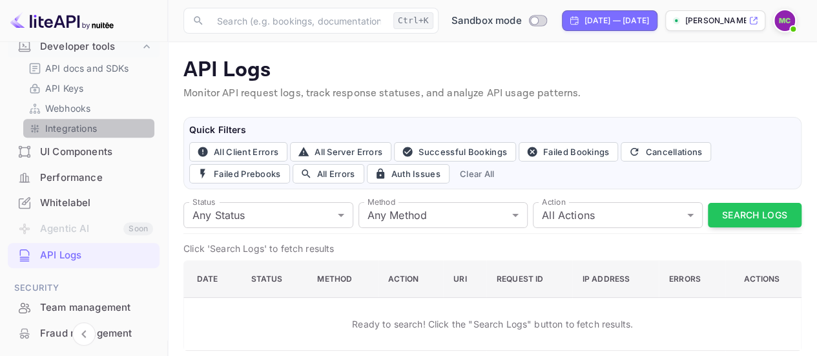
click at [128, 126] on link "Integrations" at bounding box center [88, 128] width 121 height 14
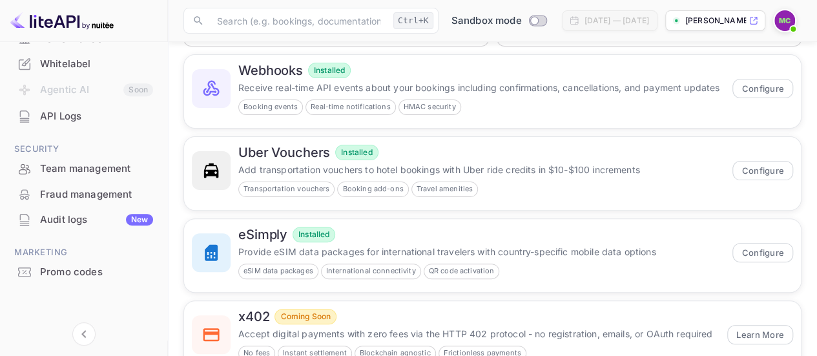
scroll to position [107, 0]
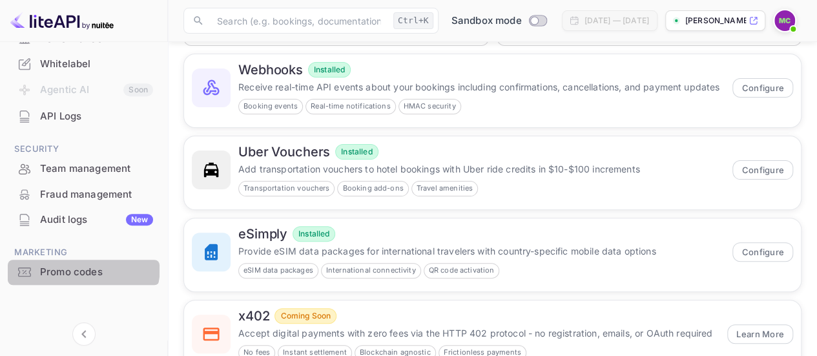
click at [79, 266] on div "Promo codes" at bounding box center [96, 272] width 113 height 15
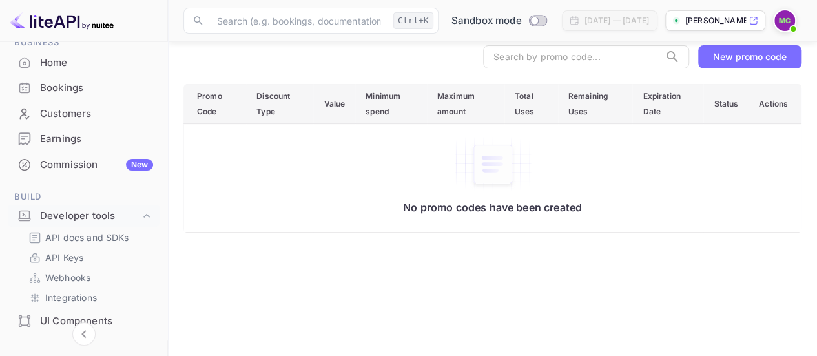
scroll to position [60, 0]
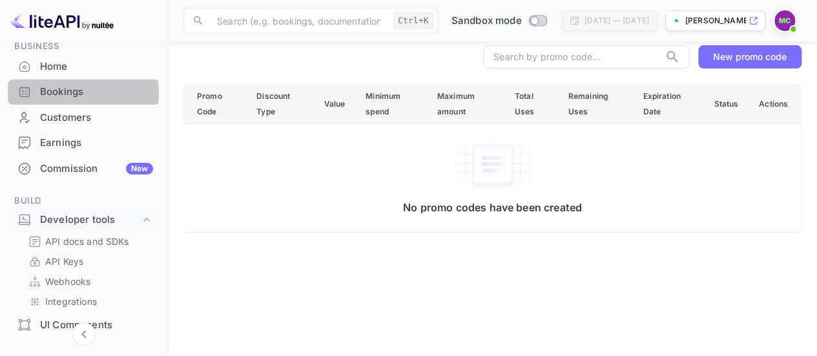
click at [70, 92] on div "Bookings" at bounding box center [96, 92] width 113 height 15
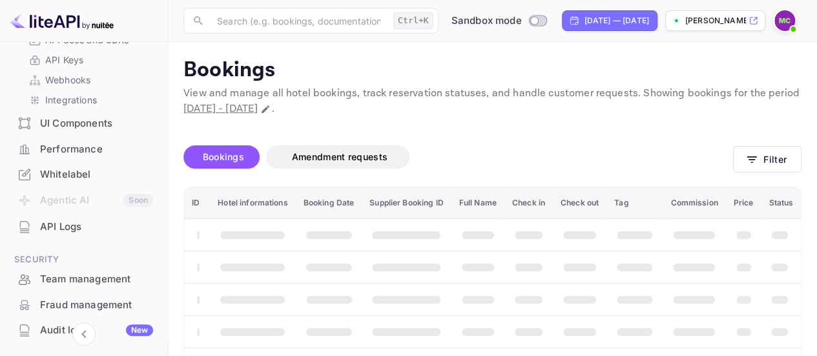
scroll to position [276, 0]
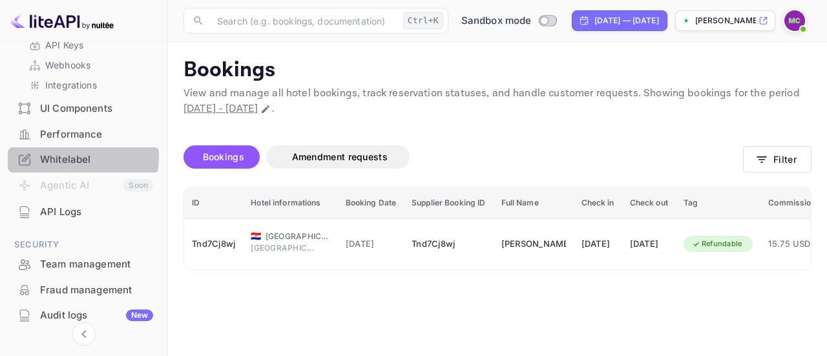
click at [75, 157] on div "Whitelabel" at bounding box center [96, 159] width 113 height 15
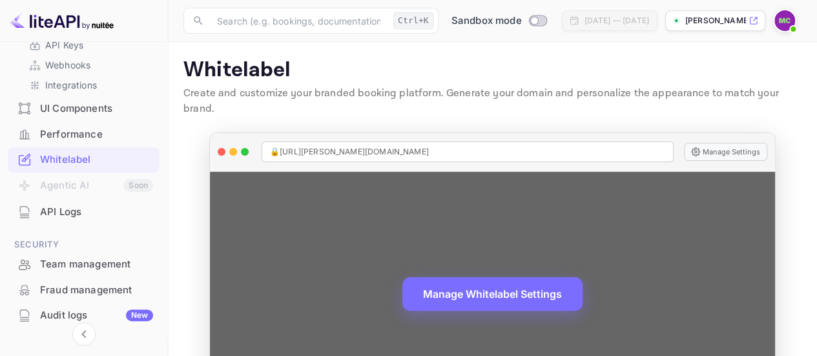
click at [511, 226] on div "Manage Whitelabel Settings" at bounding box center [492, 294] width 565 height 245
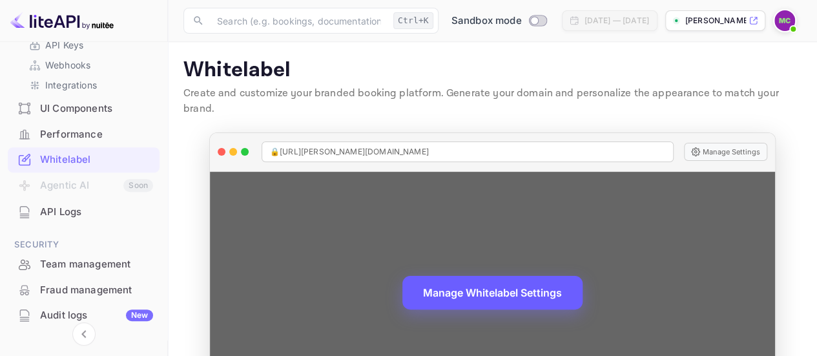
click at [500, 276] on button "Manage Whitelabel Settings" at bounding box center [492, 293] width 180 height 34
